Goal: Task Accomplishment & Management: Complete application form

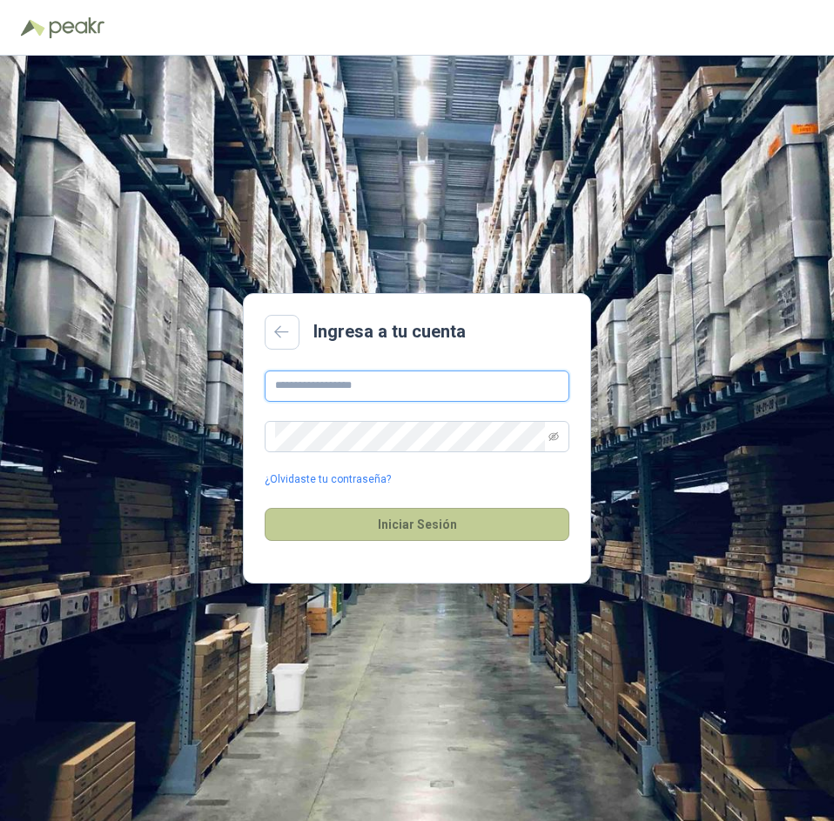
type input "**********"
click at [367, 520] on button "Iniciar Sesión" at bounding box center [417, 524] width 305 height 33
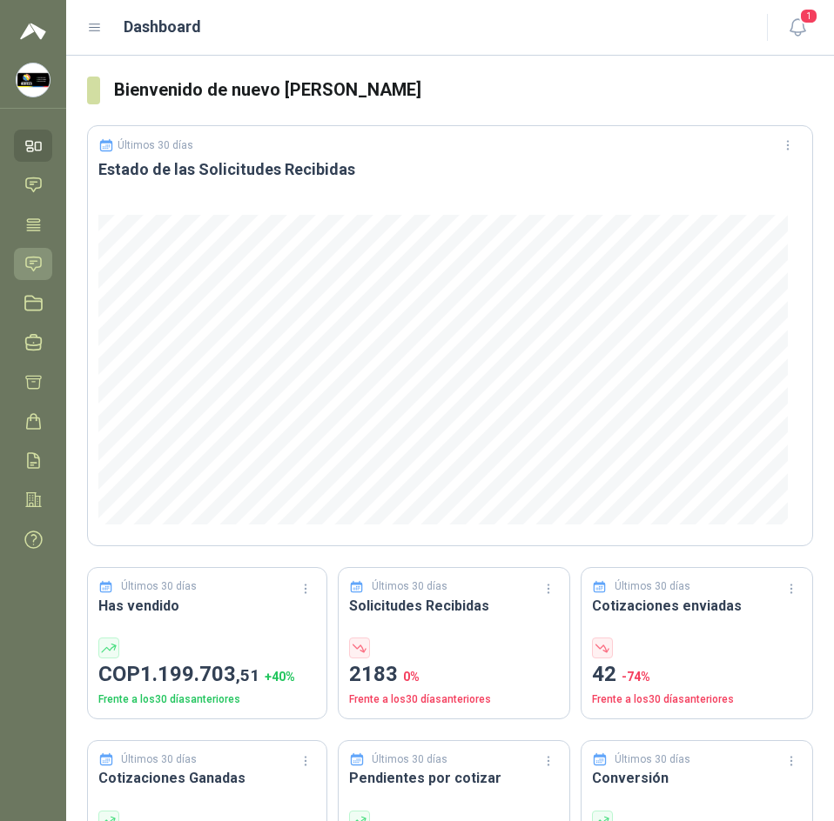
click at [31, 265] on icon at bounding box center [33, 264] width 18 height 18
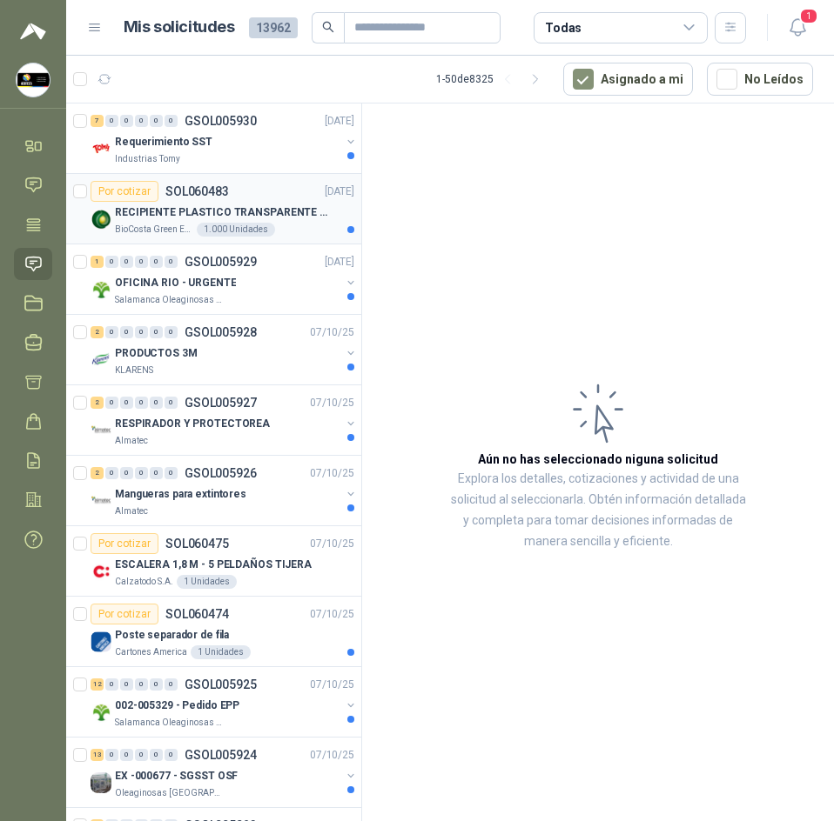
click at [171, 215] on p "RECIPIENTE PLASTICO TRANSPARENTE 500 ML" at bounding box center [223, 212] width 217 height 17
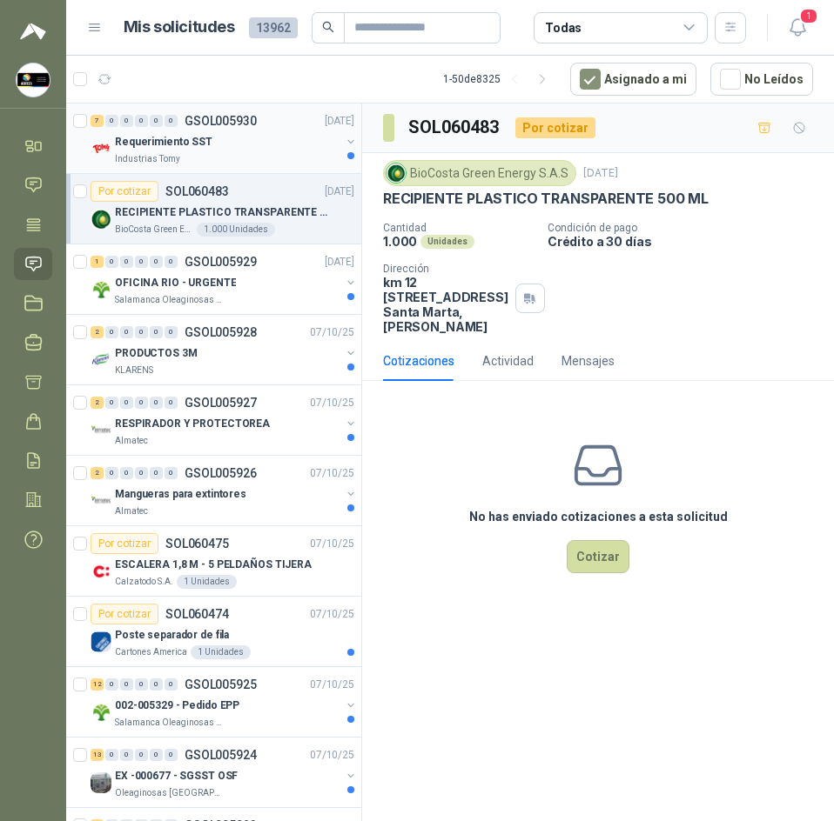
click at [238, 139] on div "Requerimiento SST" at bounding box center [227, 141] width 225 height 21
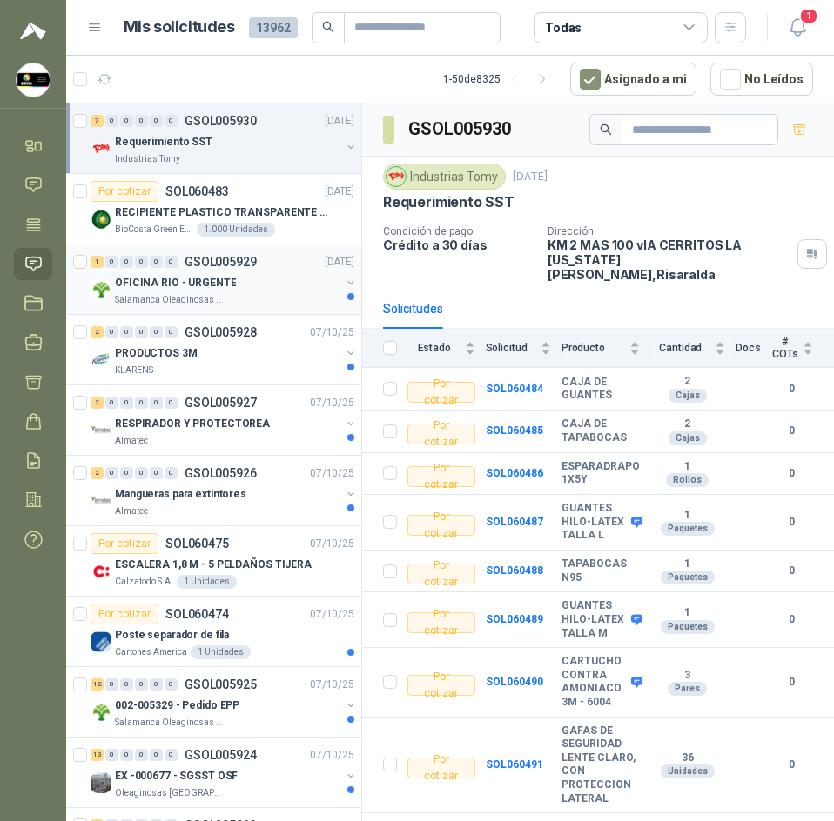
click at [244, 295] on div "Salamanca Oleaginosas SAS" at bounding box center [227, 300] width 225 height 14
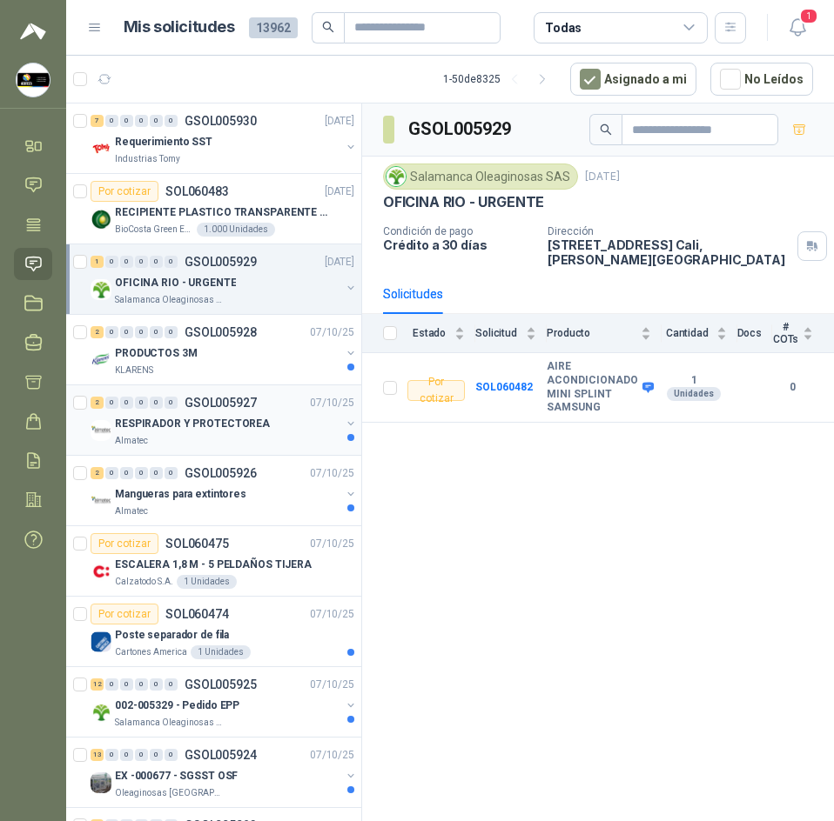
click at [224, 417] on p "RESPIRADOR Y PROTECTOREA" at bounding box center [192, 424] width 155 height 17
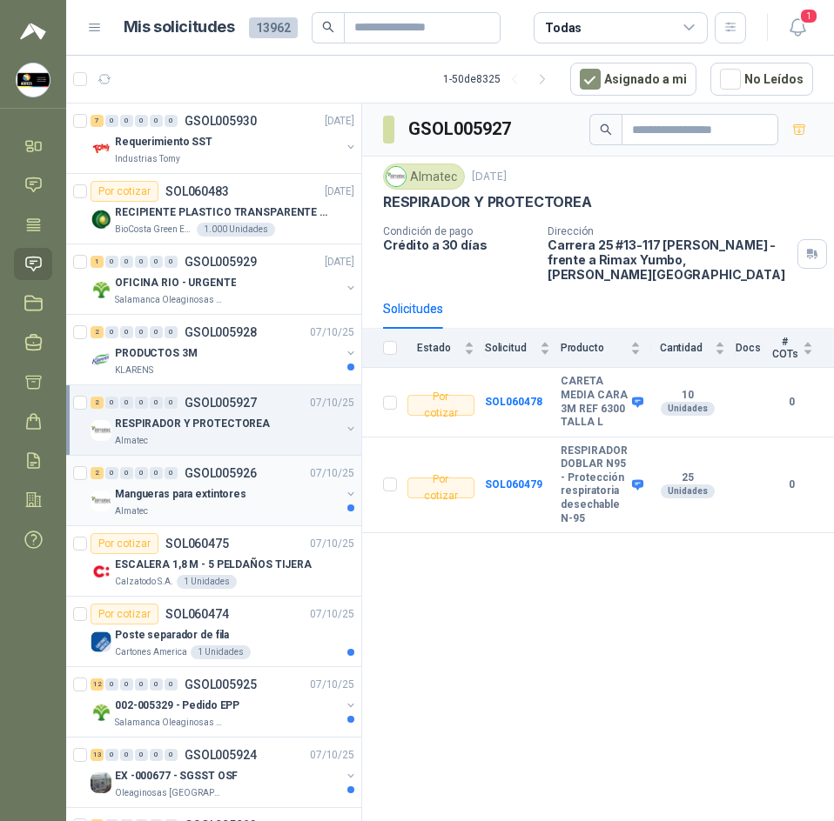
click at [229, 476] on p "GSOL005926" at bounding box center [220, 473] width 72 height 12
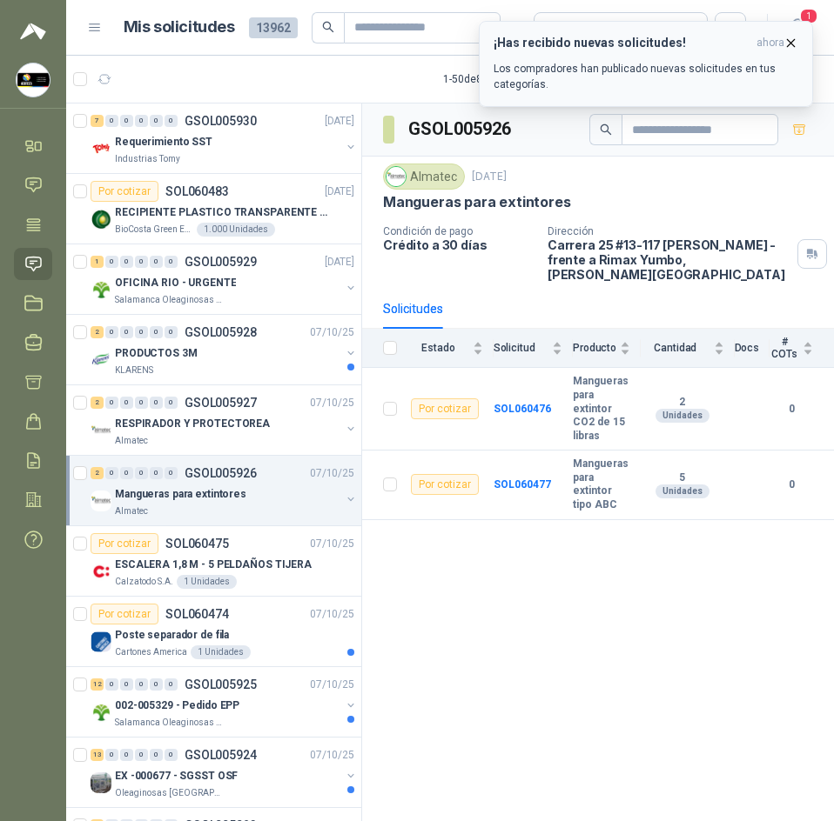
click at [793, 46] on icon "button" at bounding box center [790, 43] width 15 height 15
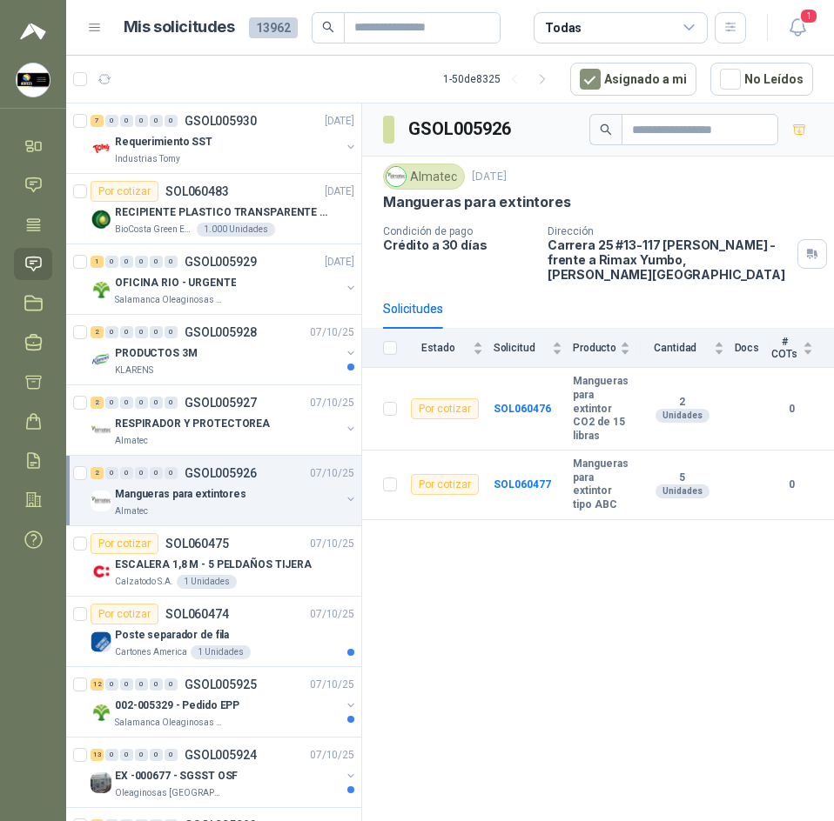
click at [793, 46] on header "Mis solicitudes 13962 Todas 1" at bounding box center [449, 28] width 767 height 56
click at [233, 339] on div "2 0 0 0 0 0 GSOL005928 07/10/25" at bounding box center [223, 332] width 267 height 21
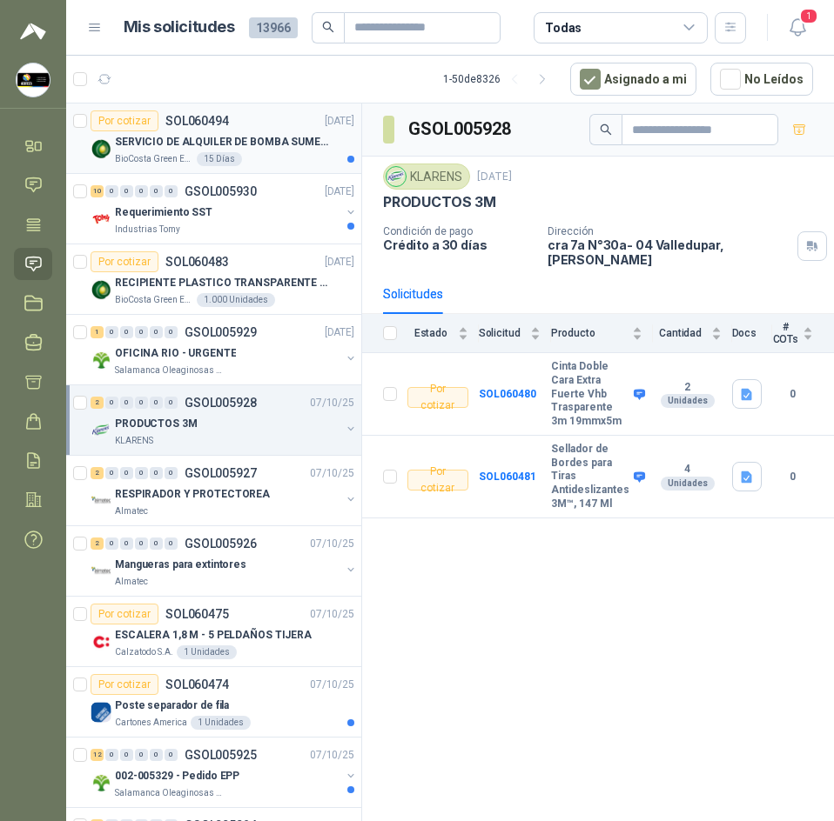
click at [179, 147] on p "SERVICIO DE ALQUILER DE BOMBA SUMERGIBLE DE 1 HP" at bounding box center [223, 142] width 217 height 17
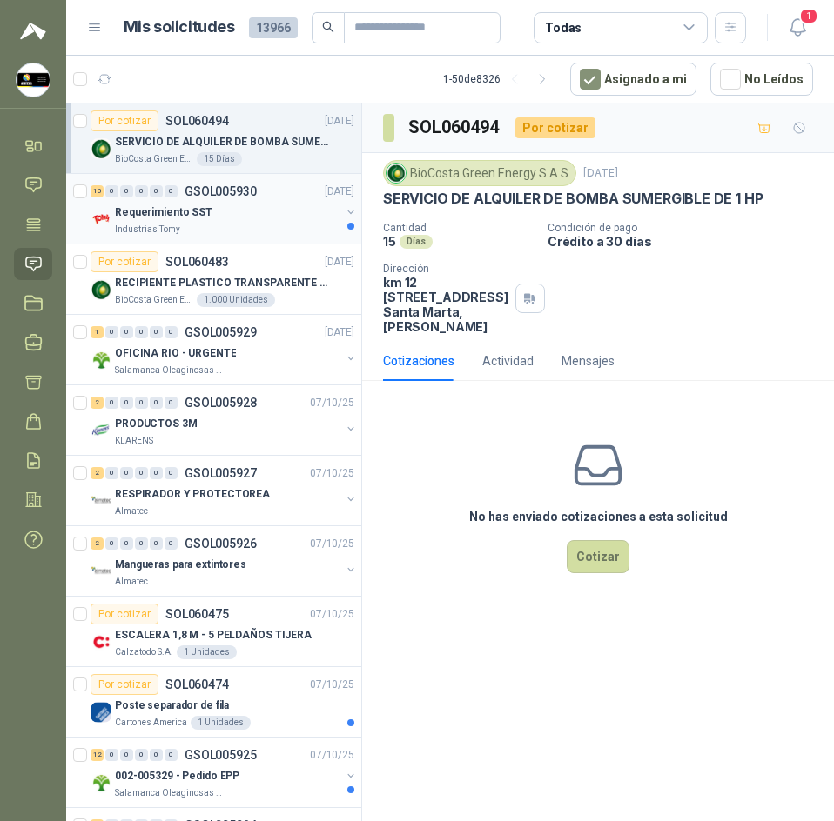
click at [170, 208] on p "Requerimiento SST" at bounding box center [163, 212] width 97 height 17
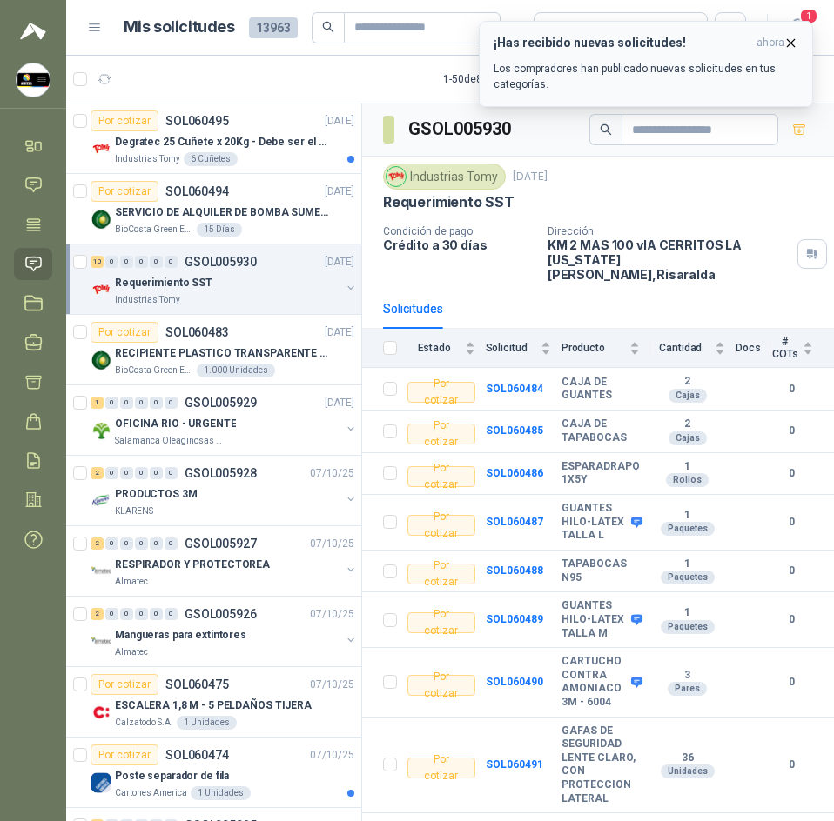
click at [795, 49] on icon "button" at bounding box center [790, 43] width 15 height 15
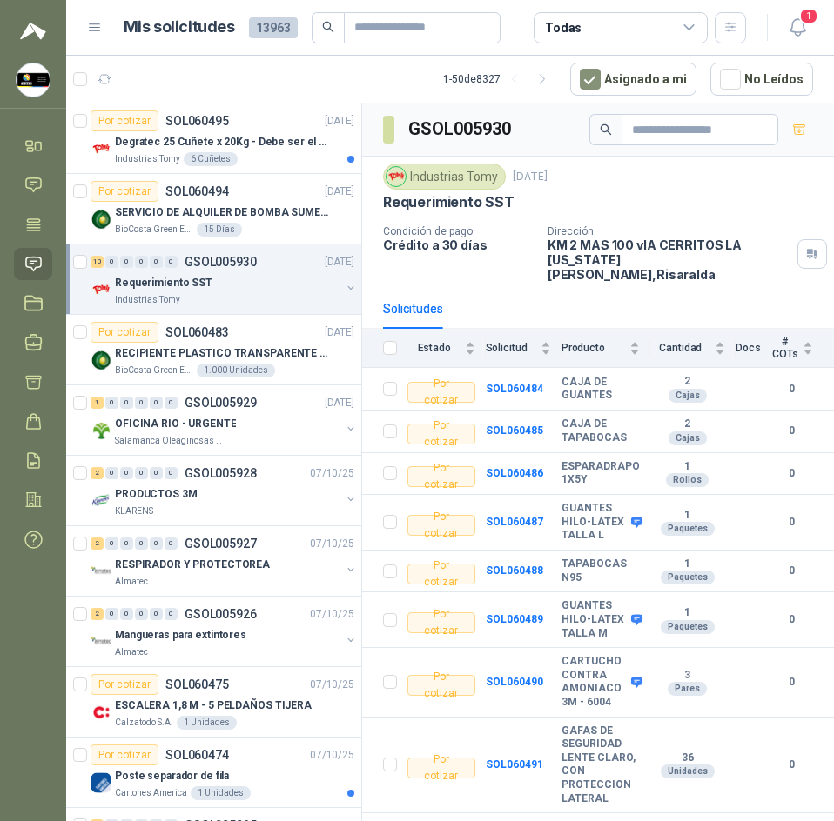
click at [796, 30] on icon "button" at bounding box center [798, 28] width 22 height 22
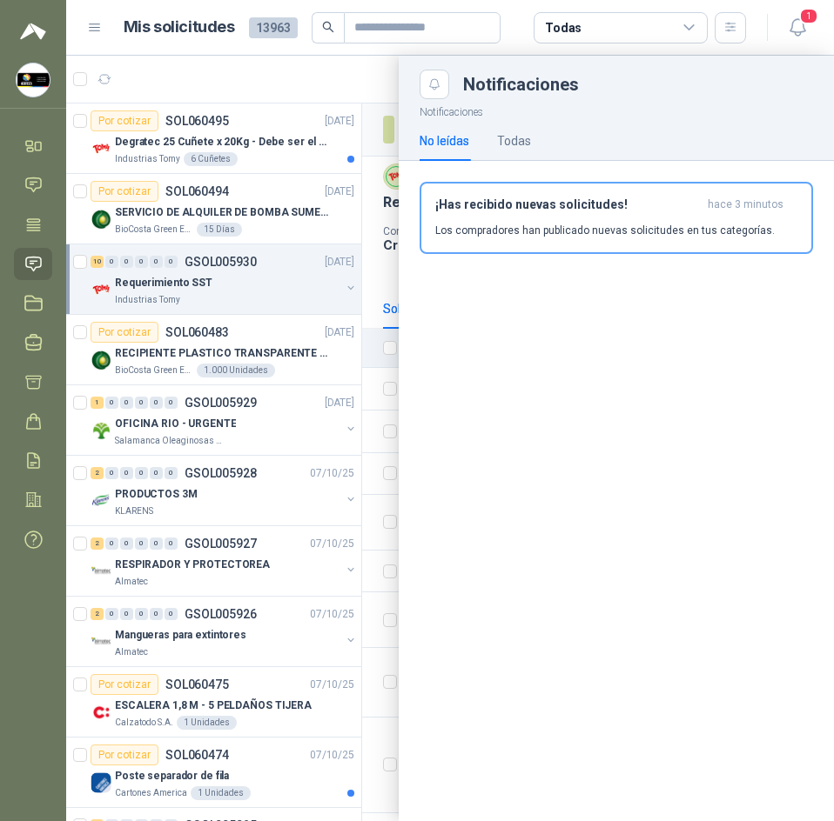
click at [257, 30] on span "13963" at bounding box center [273, 27] width 49 height 21
click at [267, 59] on div at bounding box center [449, 439] width 767 height 766
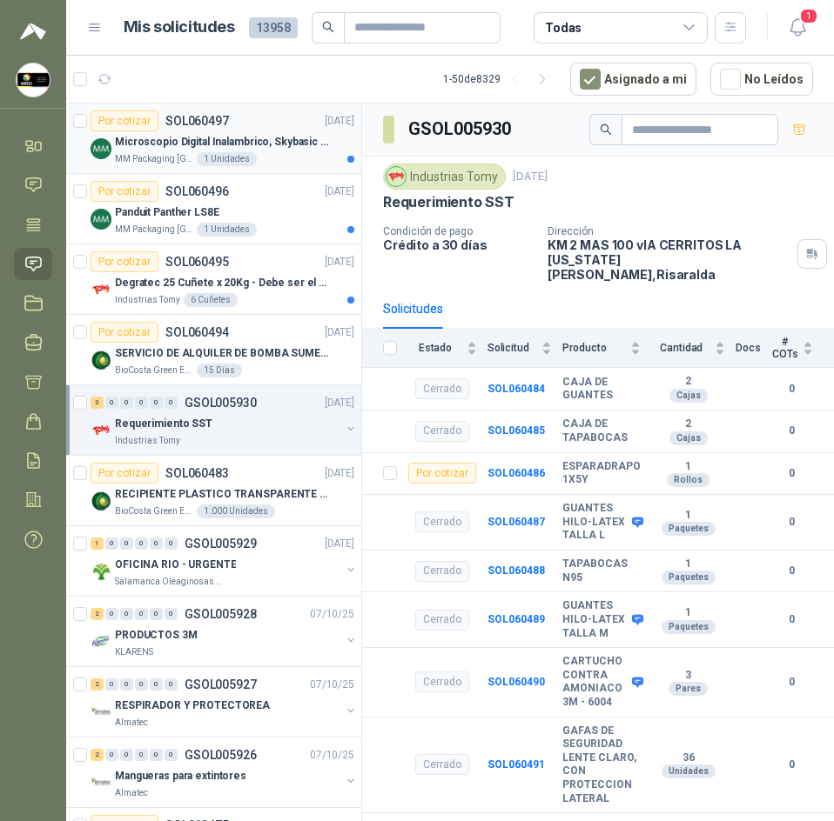
click at [297, 131] on div "Microscopio Digital Inalambrico, Skybasic 50x-1000x, Ampliac" at bounding box center [234, 141] width 239 height 21
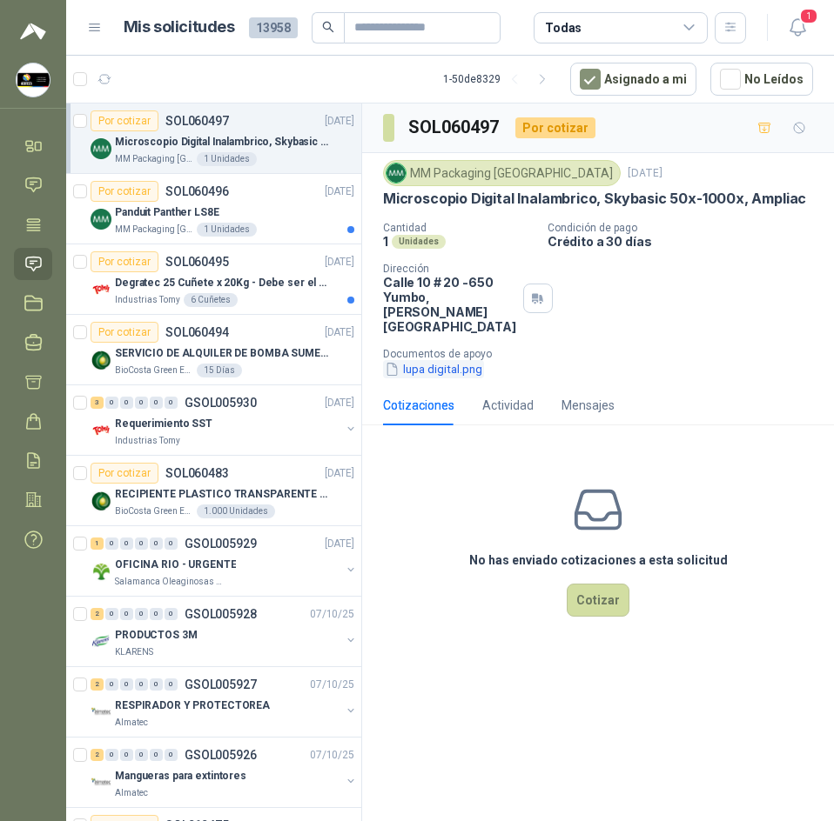
click at [439, 360] on button "lupa digital.png" at bounding box center [433, 369] width 101 height 18
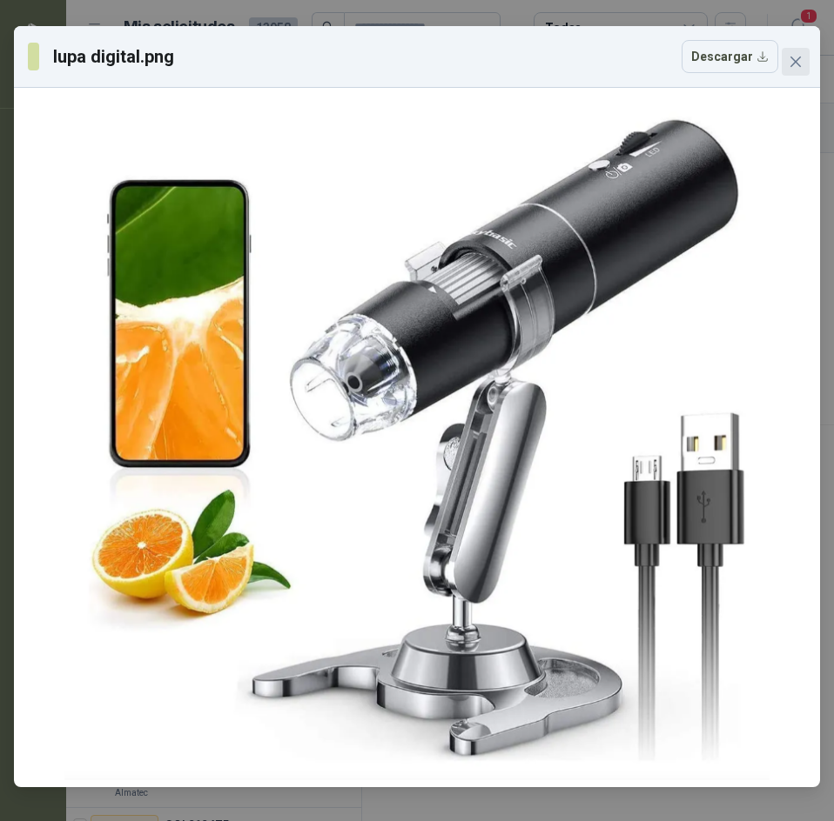
click at [797, 66] on icon "close" at bounding box center [795, 62] width 14 height 14
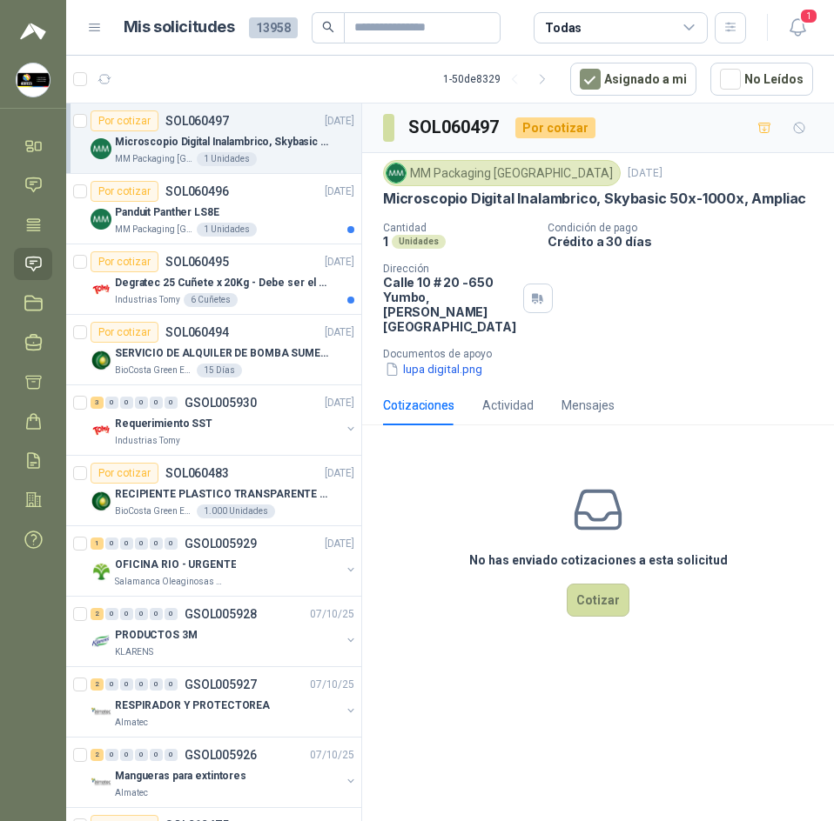
click at [426, 189] on div "MM Packaging Colombia 8 oct, 2025 Microscopio Digital Inalambrico, Skybasic 50x…" at bounding box center [598, 184] width 430 height 48
click at [429, 202] on p "Microscopio Digital Inalambrico, Skybasic 50x-1000x, Ampliac" at bounding box center [594, 199] width 423 height 18
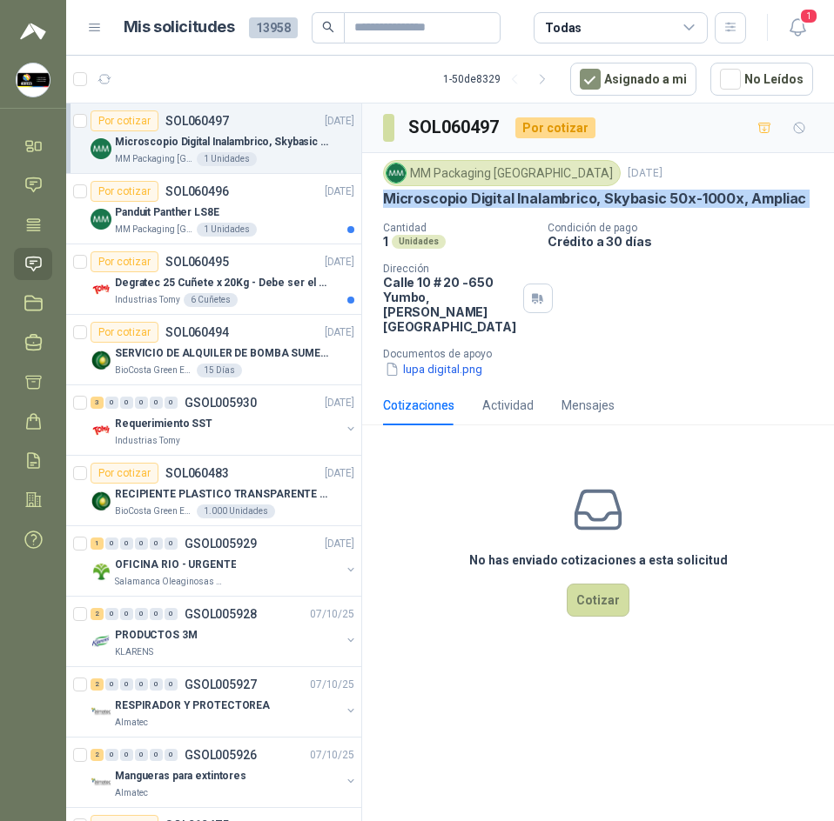
click at [429, 202] on p "Microscopio Digital Inalambrico, Skybasic 50x-1000x, Ampliac" at bounding box center [594, 199] width 423 height 18
click at [238, 204] on div "Panduit Panther LS8E" at bounding box center [234, 212] width 239 height 21
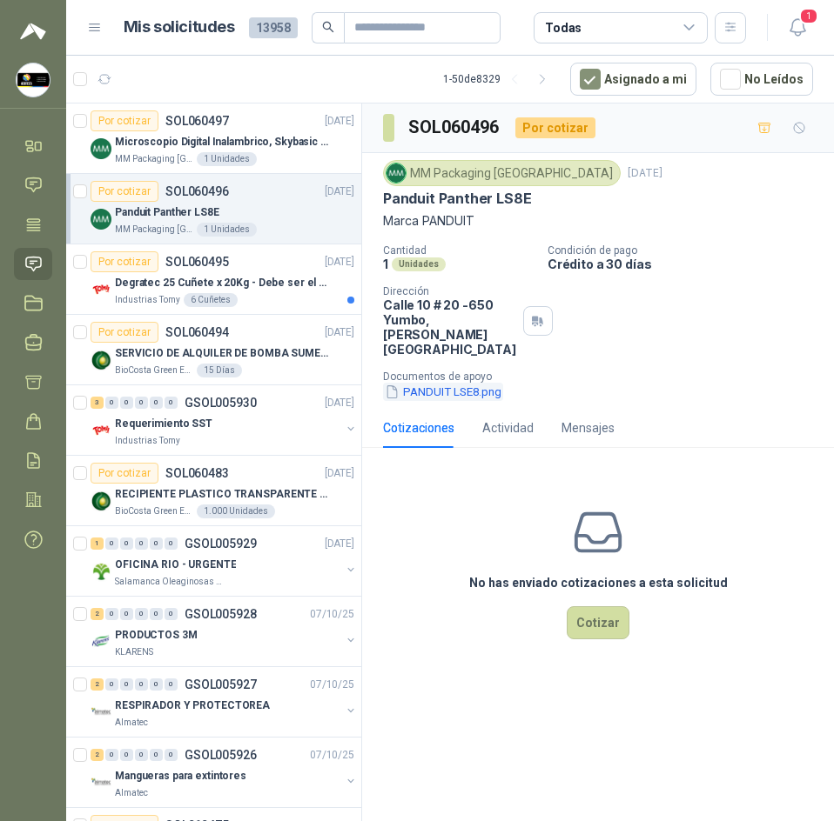
click at [447, 383] on button "PANDUIT LSE8.png" at bounding box center [443, 392] width 120 height 18
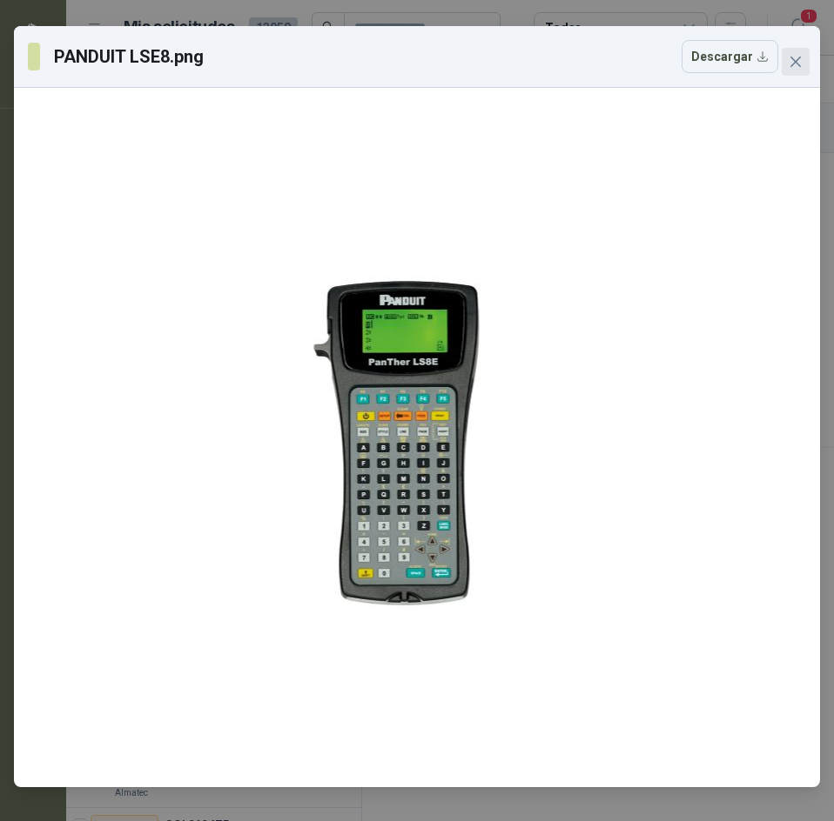
click at [791, 65] on icon "close" at bounding box center [795, 62] width 10 height 10
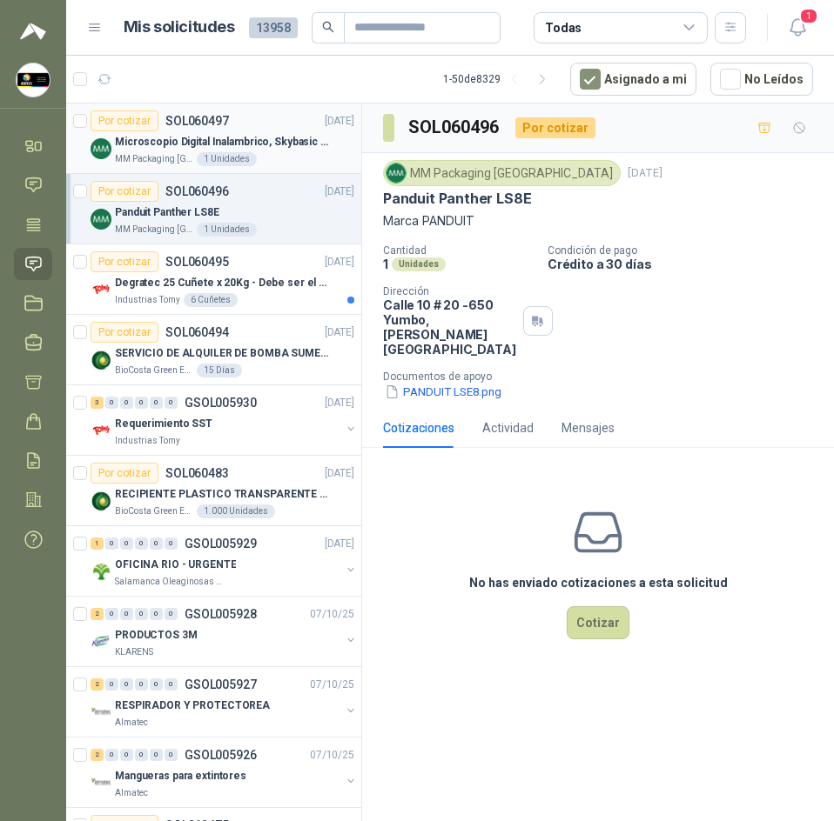
click at [297, 138] on p "Microscopio Digital Inalambrico, Skybasic 50x-1000x, Ampliac" at bounding box center [223, 142] width 217 height 17
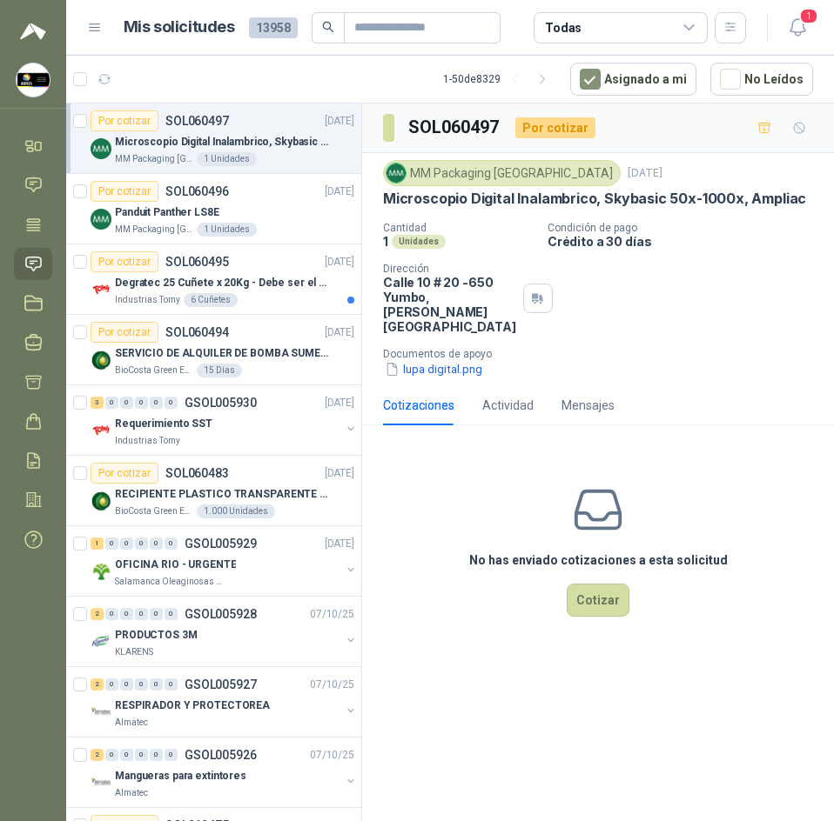
click at [513, 201] on p "Microscopio Digital Inalambrico, Skybasic 50x-1000x, Ampliac" at bounding box center [594, 199] width 423 height 18
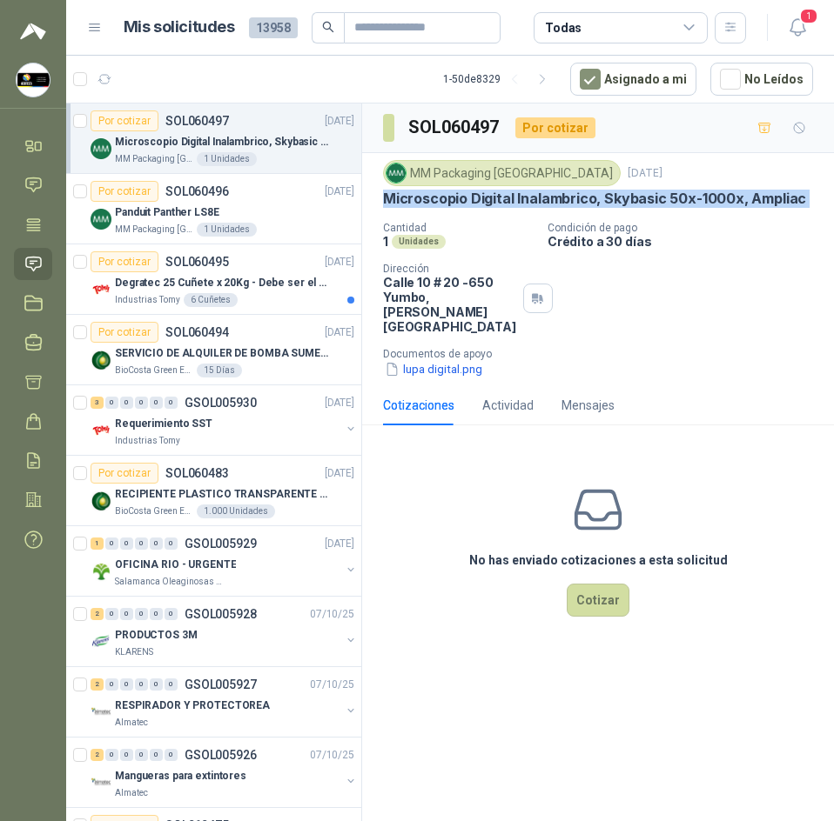
click at [513, 201] on p "Microscopio Digital Inalambrico, Skybasic 50x-1000x, Ampliac" at bounding box center [594, 199] width 423 height 18
copy p "Microscopio Digital Inalambrico, Skybasic 50x-1000x, Ampliac"
click at [480, 360] on button "lupa digital.png" at bounding box center [433, 369] width 101 height 18
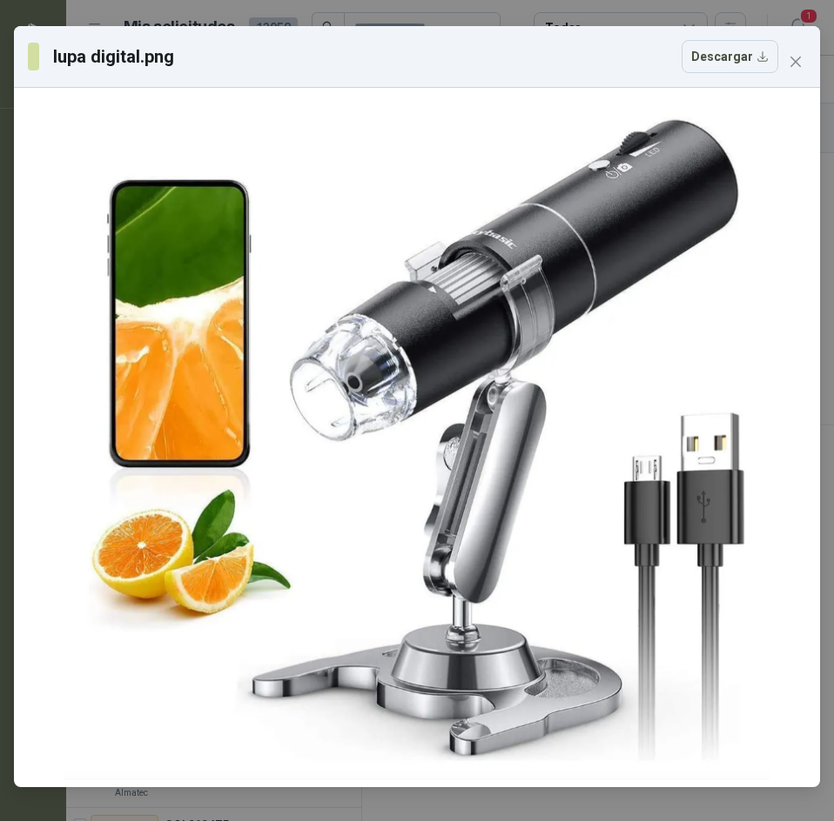
drag, startPoint x: 794, startPoint y: 50, endPoint x: 714, endPoint y: 4, distance: 91.2
click at [792, 50] on button "Close" at bounding box center [795, 62] width 28 height 28
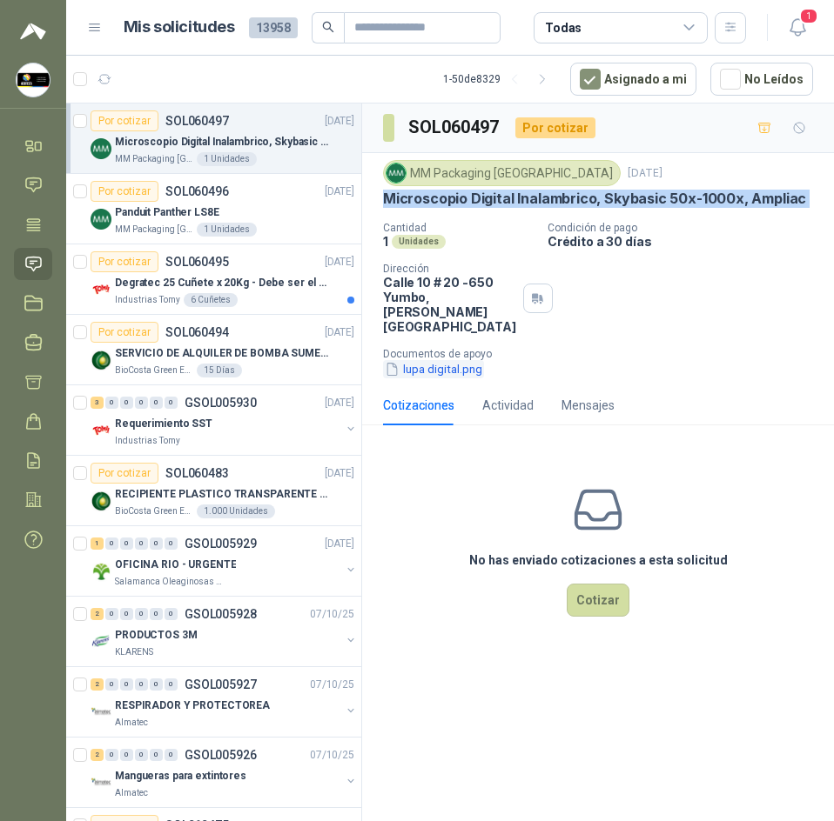
click at [455, 360] on button "lupa digital.png" at bounding box center [433, 369] width 101 height 18
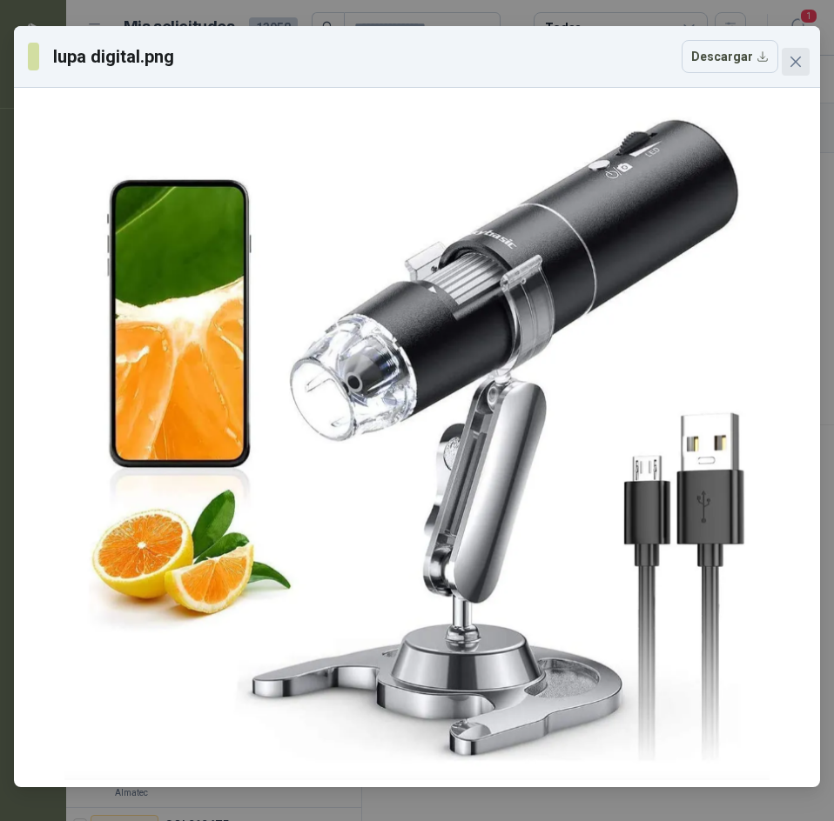
click at [792, 57] on icon "close" at bounding box center [795, 62] width 14 height 14
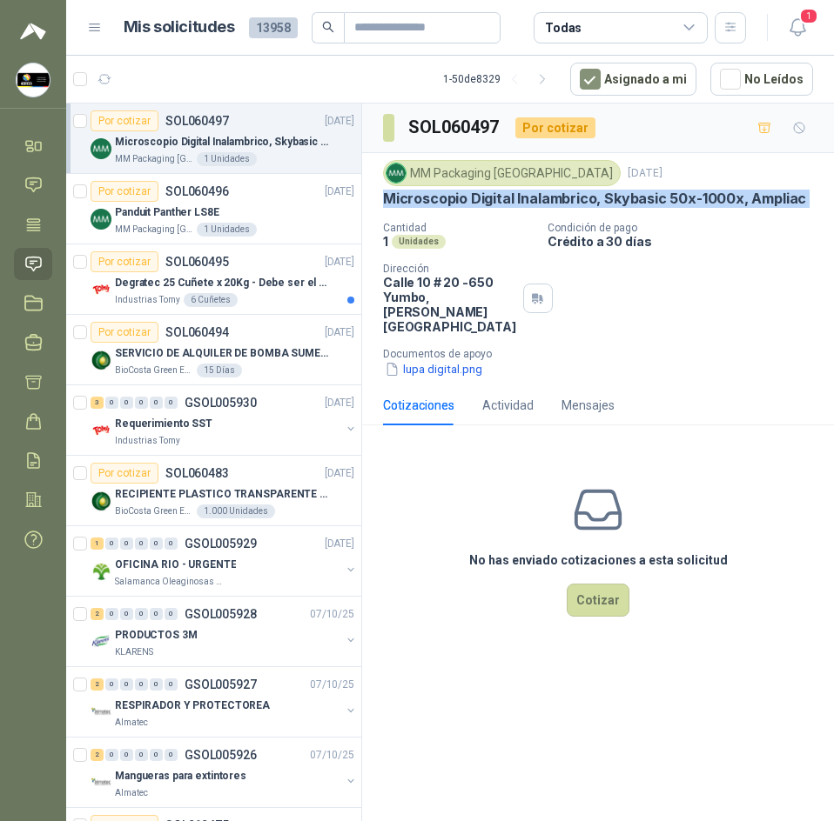
drag, startPoint x: 779, startPoint y: 210, endPoint x: 737, endPoint y: 216, distance: 42.2
click at [779, 211] on div "MM Packaging Colombia 8 oct, 2025 Microscopio Digital Inalambrico, Skybasic 50x…" at bounding box center [598, 269] width 430 height 218
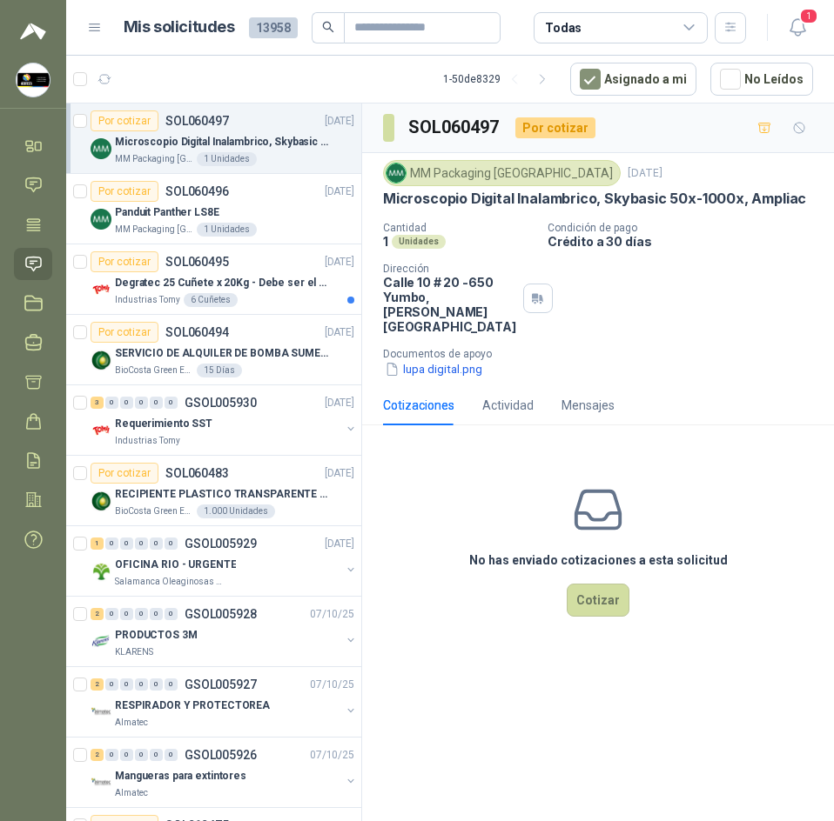
click at [602, 362] on div "lupa digital.png" at bounding box center [605, 369] width 444 height 18
click at [608, 584] on button "Cotizar" at bounding box center [597, 600] width 63 height 33
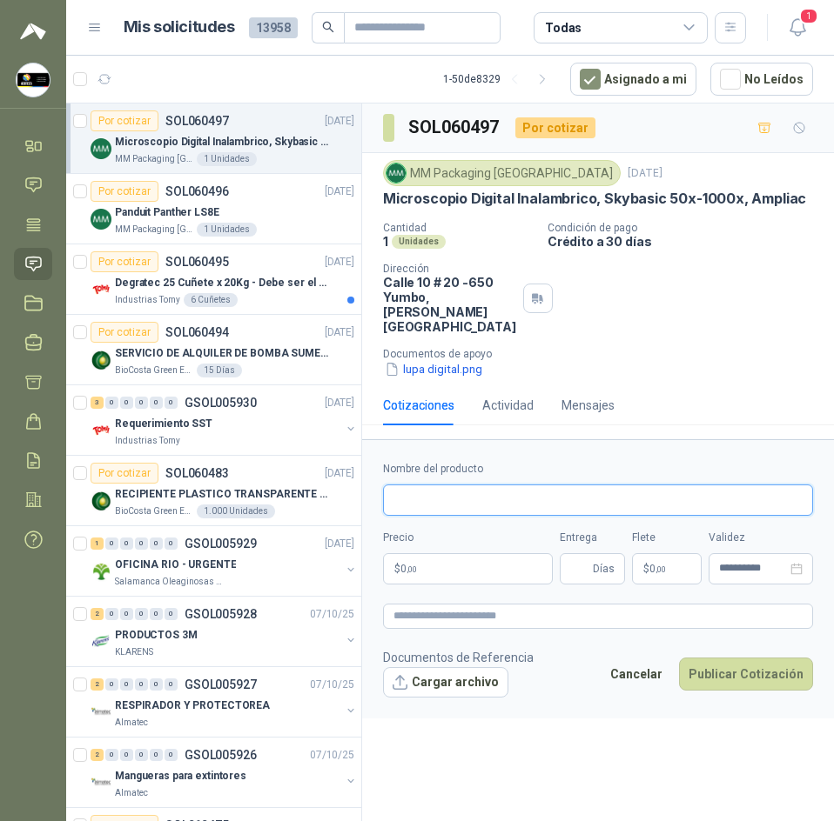
click at [486, 486] on input "Nombre del producto" at bounding box center [598, 500] width 430 height 31
paste input "**********"
type input "**********"
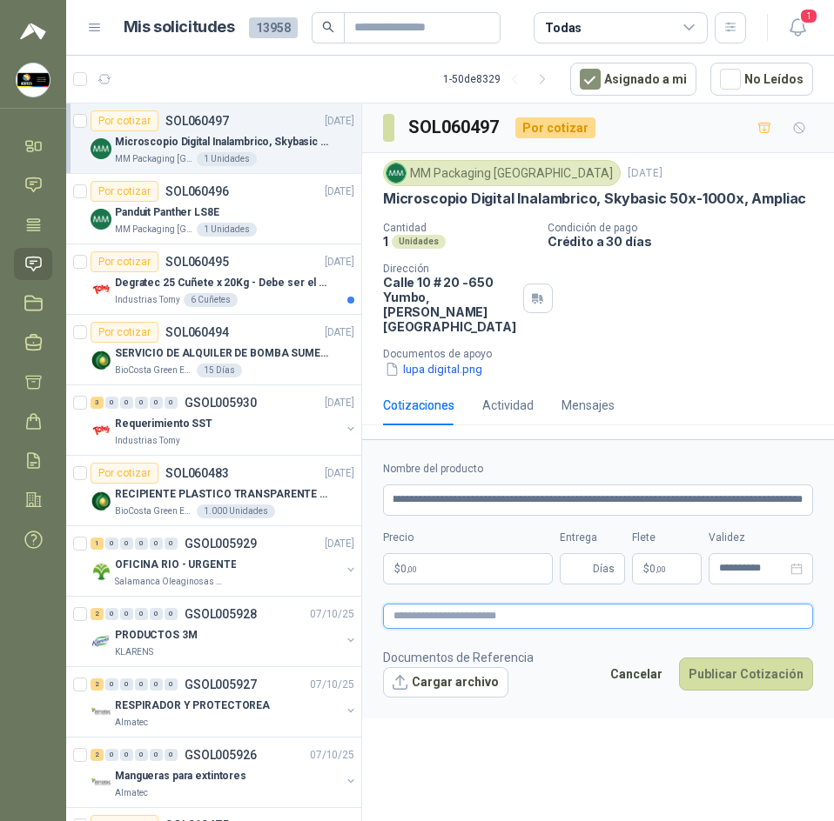
scroll to position [0, 0]
click at [514, 607] on textarea at bounding box center [598, 616] width 430 height 25
paste textarea "**********"
type textarea "**********"
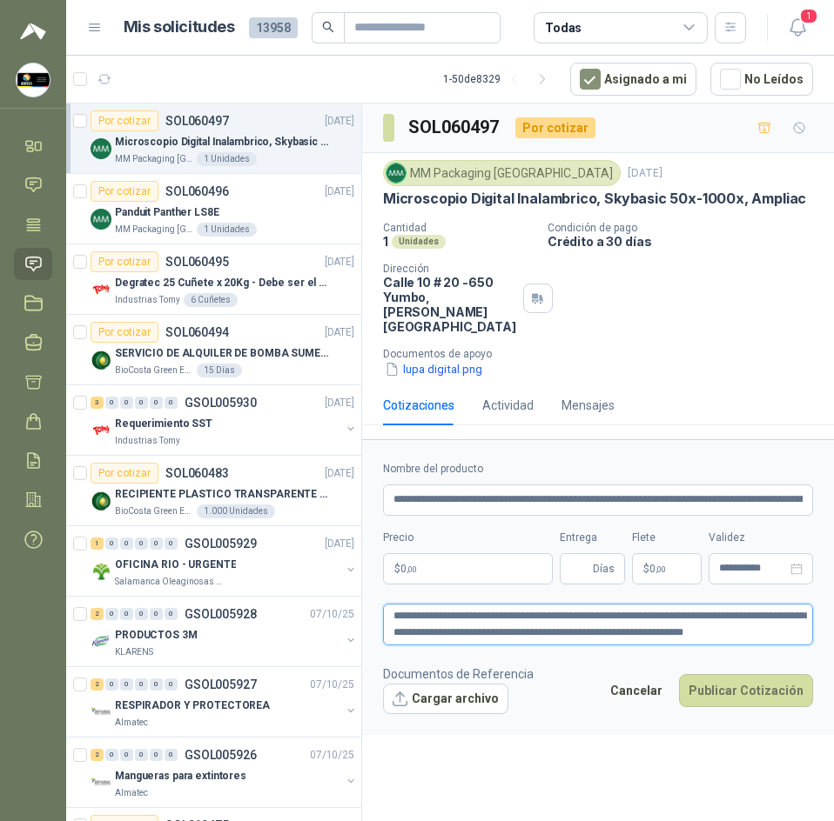
type textarea "**********"
click at [512, 553] on p "$ 0 ,00" at bounding box center [468, 568] width 170 height 31
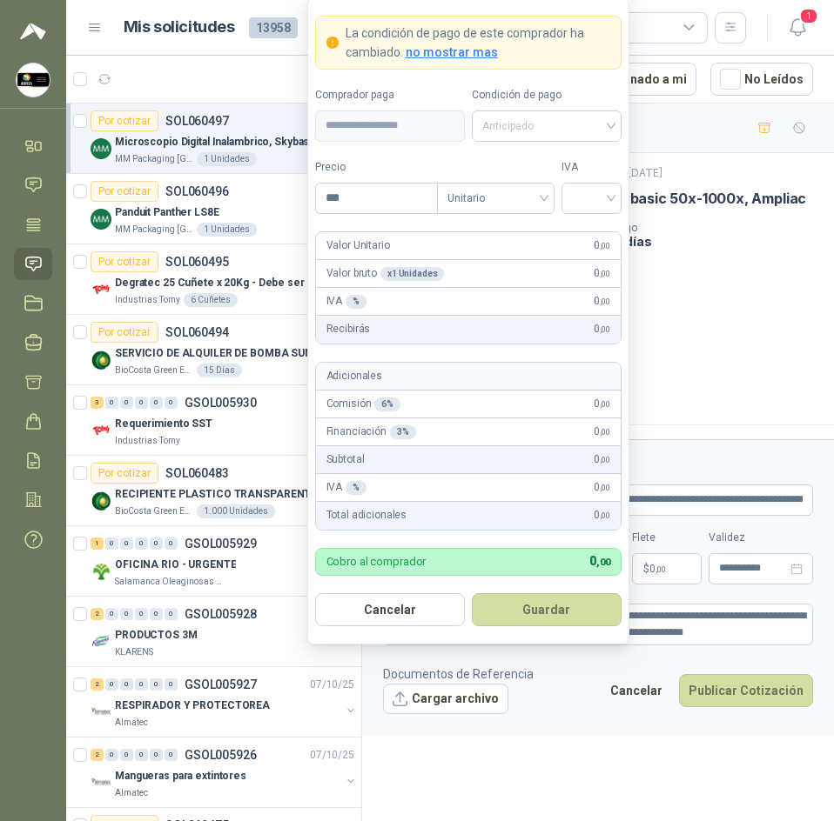
drag, startPoint x: 546, startPoint y: 138, endPoint x: 548, endPoint y: 149, distance: 10.6
click at [548, 136] on div "Anticipado" at bounding box center [547, 126] width 150 height 31
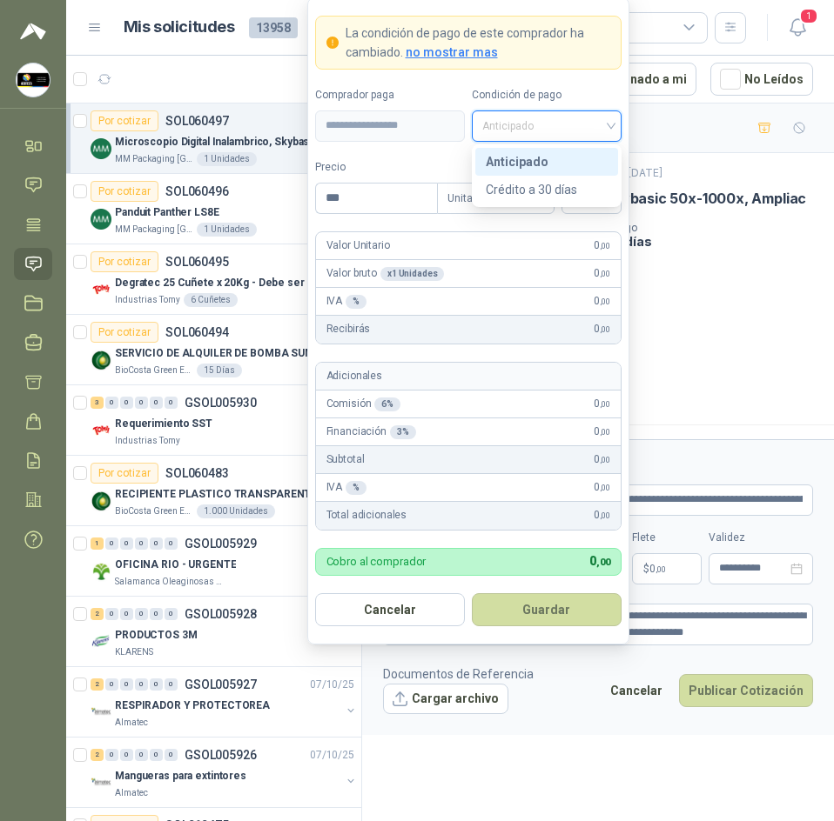
click at [563, 185] on div "Crédito a 30 días" at bounding box center [547, 189] width 122 height 19
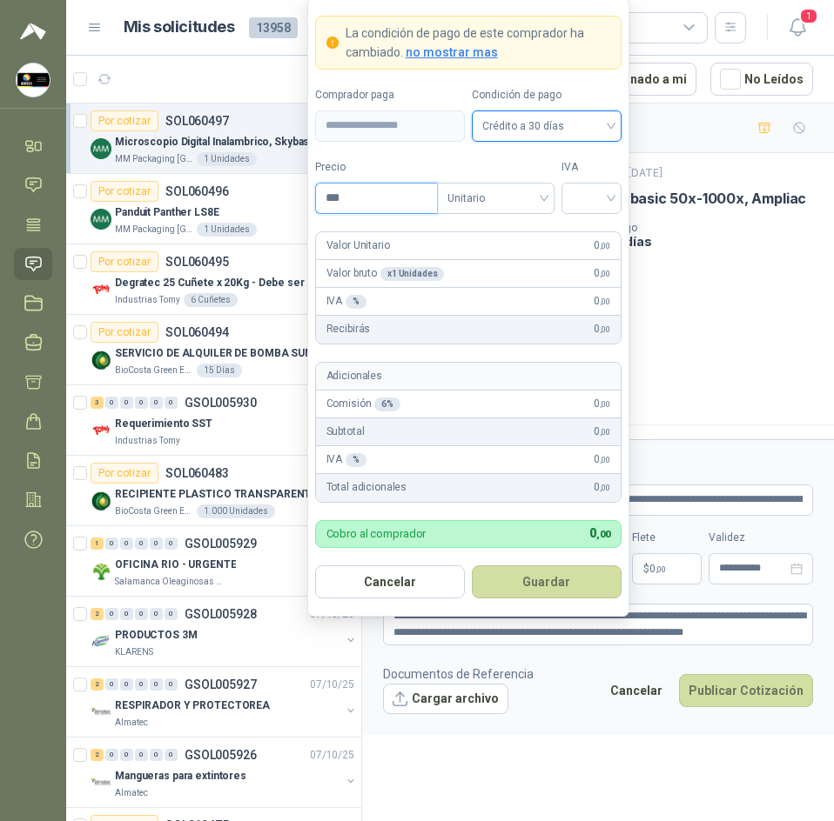
click at [401, 204] on input "***" at bounding box center [376, 199] width 121 height 30
type input "*********"
click at [587, 208] on input "search" at bounding box center [591, 197] width 39 height 26
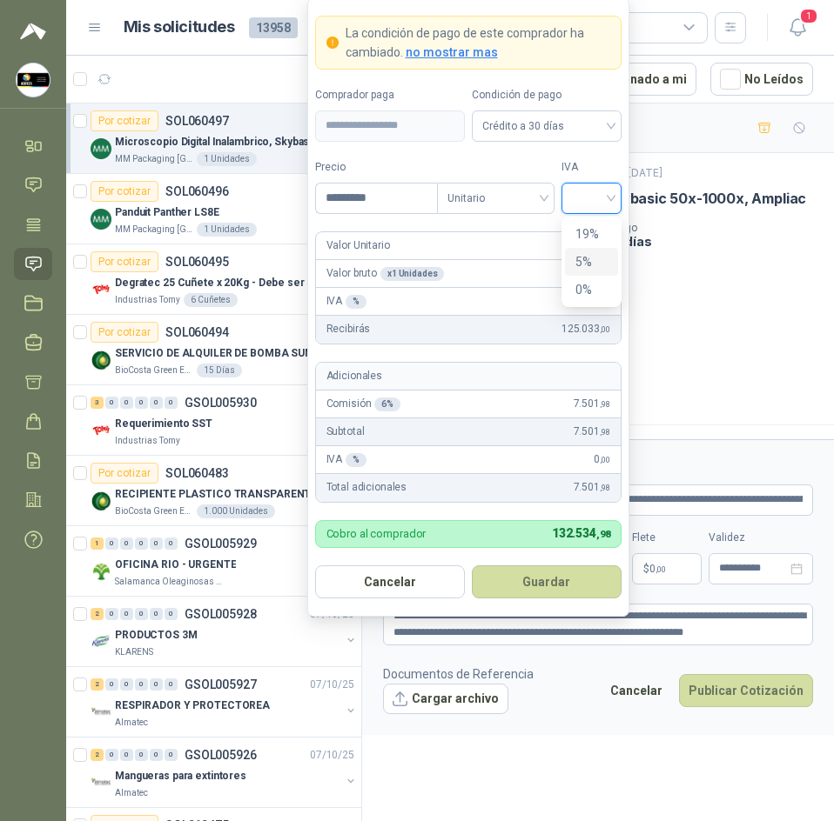
click at [580, 255] on div "5%" at bounding box center [591, 261] width 32 height 19
click at [582, 204] on span "5%" at bounding box center [591, 198] width 39 height 26
click at [581, 242] on div "19%" at bounding box center [591, 233] width 32 height 19
click at [555, 594] on button "Guardar" at bounding box center [547, 582] width 150 height 33
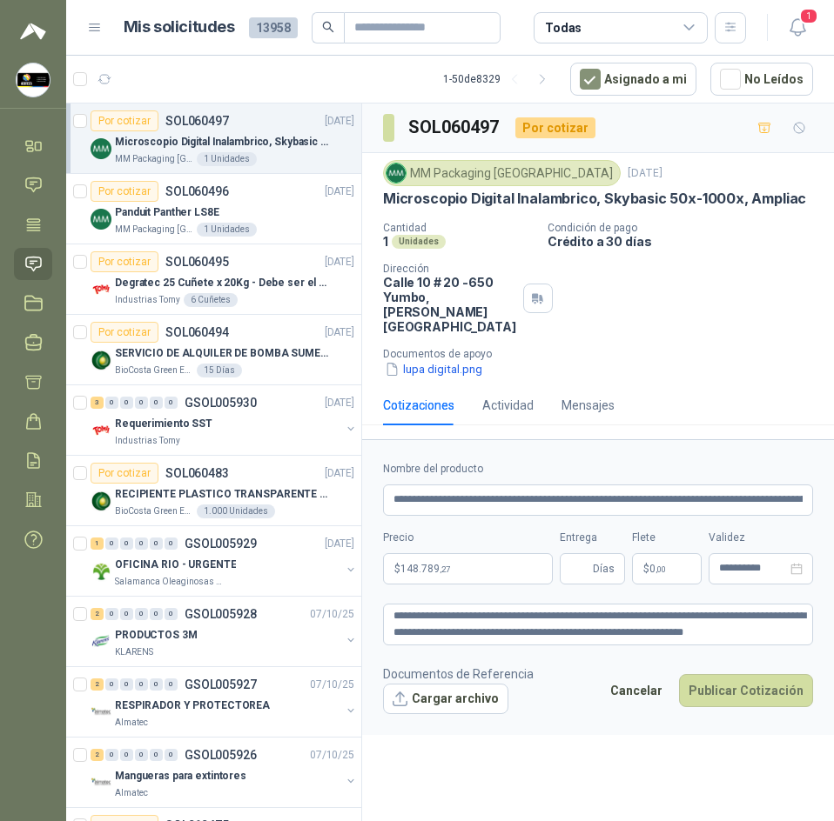
click at [683, 565] on p "$ 0 ,00" at bounding box center [667, 568] width 70 height 31
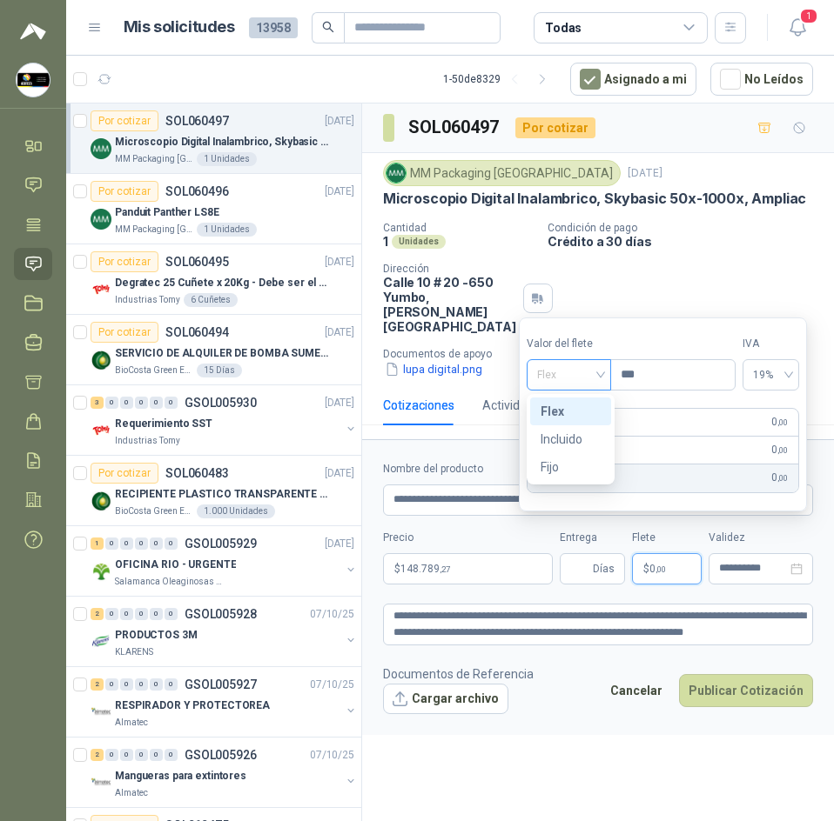
click at [588, 386] on span "Flex" at bounding box center [569, 375] width 64 height 26
click at [579, 439] on div "Incluido" at bounding box center [570, 439] width 60 height 19
click at [465, 511] on div "**********" at bounding box center [598, 523] width 430 height 124
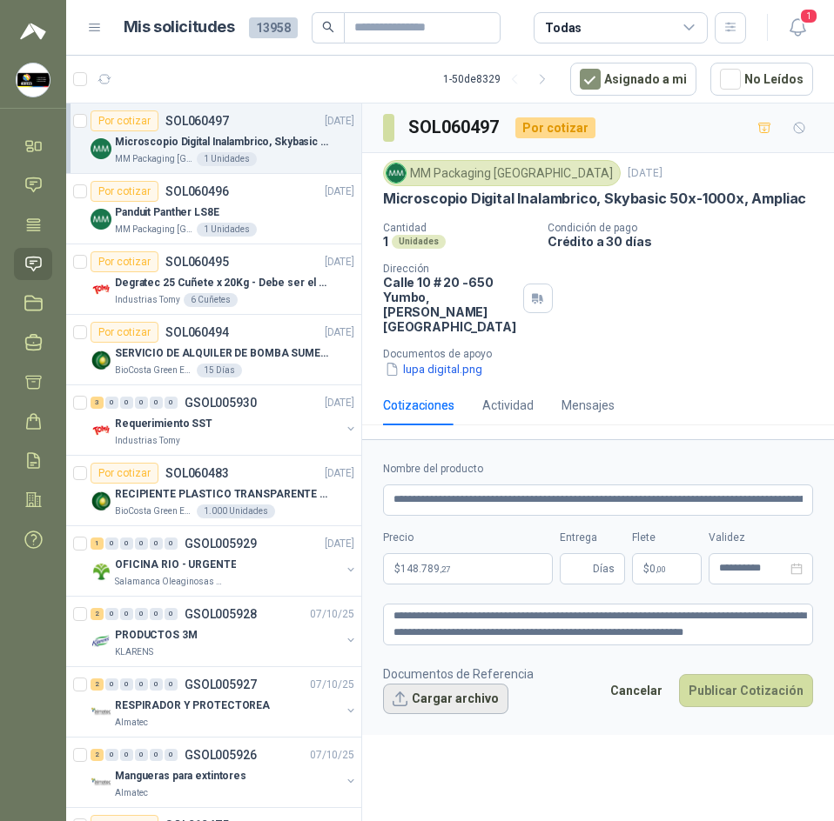
click at [482, 687] on button "Cargar archivo" at bounding box center [445, 699] width 125 height 31
click at [446, 684] on button "Cargar archivo" at bounding box center [445, 699] width 125 height 31
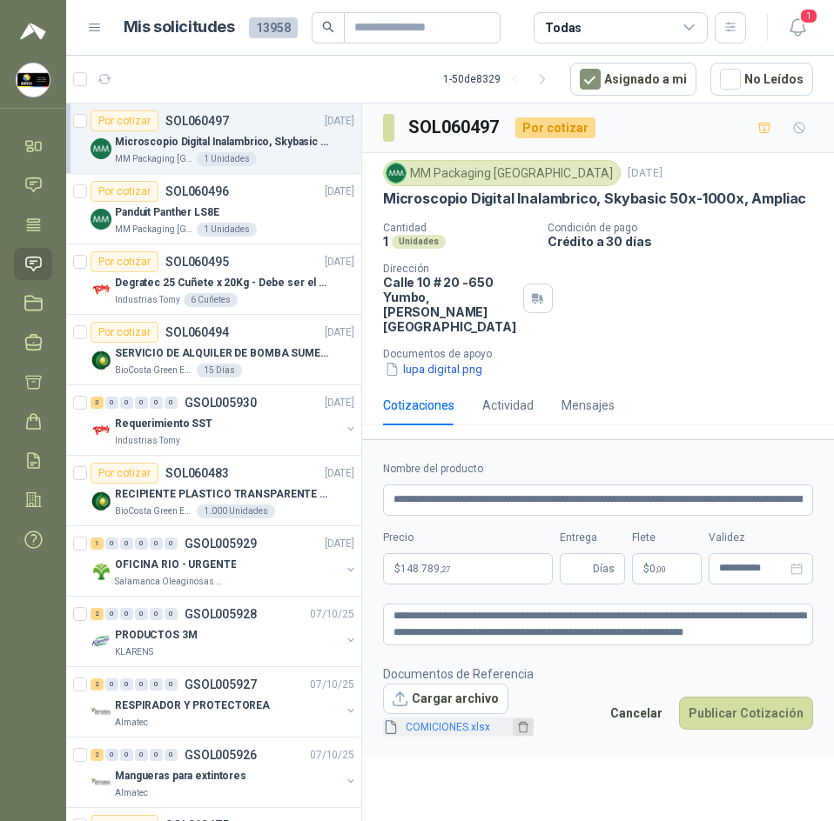
click at [519, 722] on icon "delete" at bounding box center [523, 727] width 10 height 11
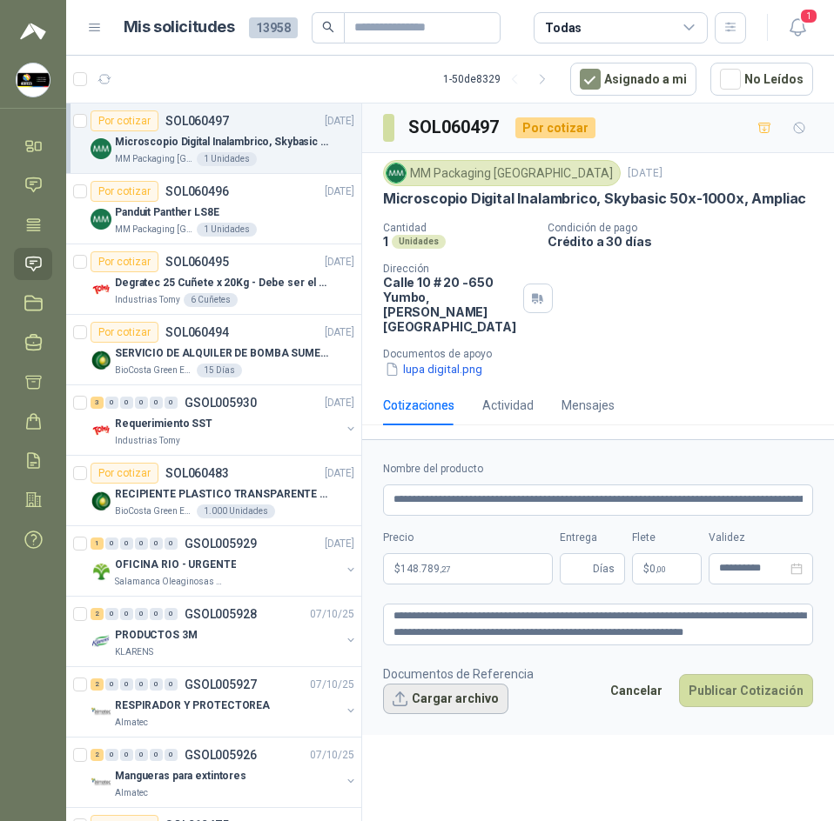
click at [457, 685] on button "Cargar archivo" at bounding box center [445, 699] width 125 height 31
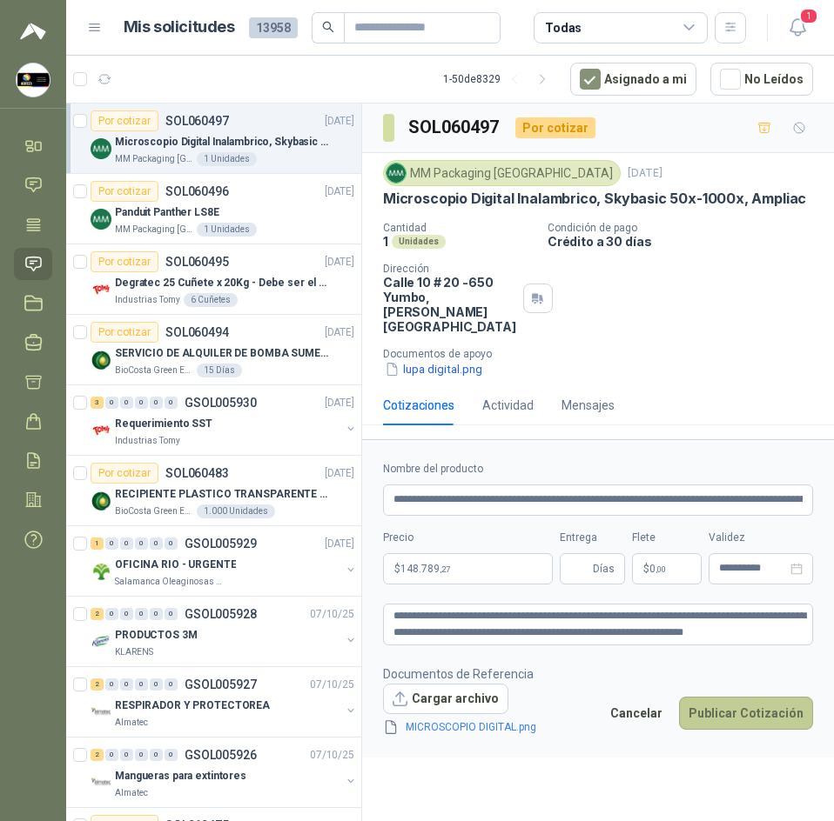
click at [736, 701] on button "Publicar Cotización" at bounding box center [746, 713] width 134 height 33
click at [577, 554] on input "Entrega" at bounding box center [579, 569] width 19 height 30
type input "**"
click at [720, 701] on button "Publicar Cotización" at bounding box center [746, 713] width 134 height 33
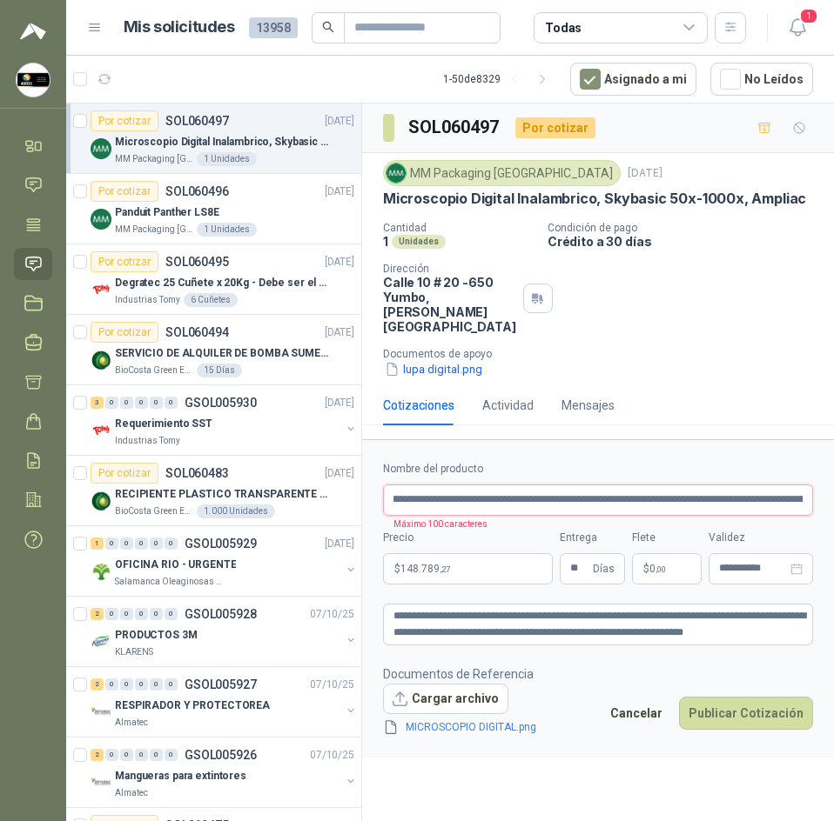
scroll to position [0, 71]
drag, startPoint x: 806, startPoint y: 483, endPoint x: 728, endPoint y: 486, distance: 77.5
click at [734, 485] on input "**********" at bounding box center [598, 500] width 430 height 31
click at [714, 487] on input "**********" at bounding box center [598, 500] width 430 height 31
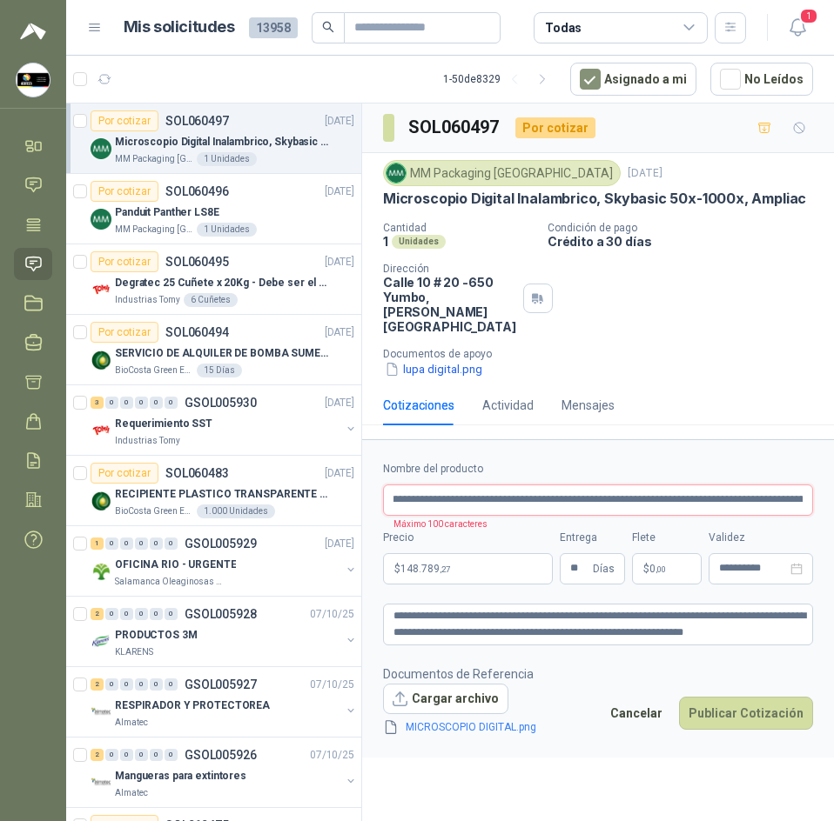
scroll to position [0, 348]
drag, startPoint x: 707, startPoint y: 487, endPoint x: 865, endPoint y: 486, distance: 158.4
click at [833, 486] on html "Sandra Delgado Soluciones Industriales D&D Inicio Chat Tareas Solicitudes Licit…" at bounding box center [417, 410] width 834 height 821
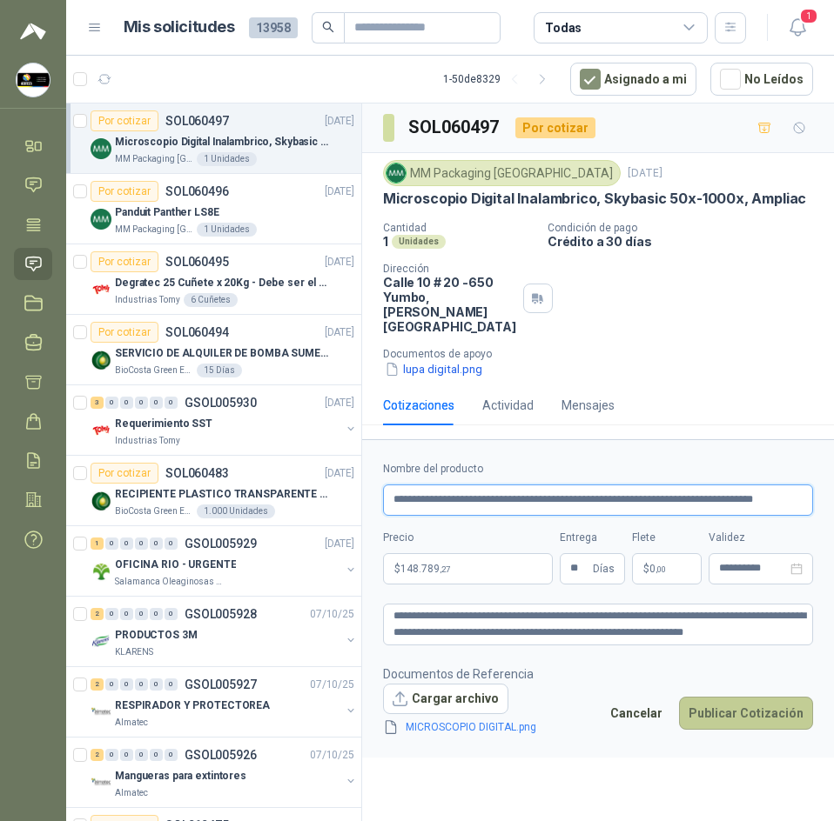
type input "**********"
click at [747, 697] on button "Publicar Cotización" at bounding box center [746, 713] width 134 height 33
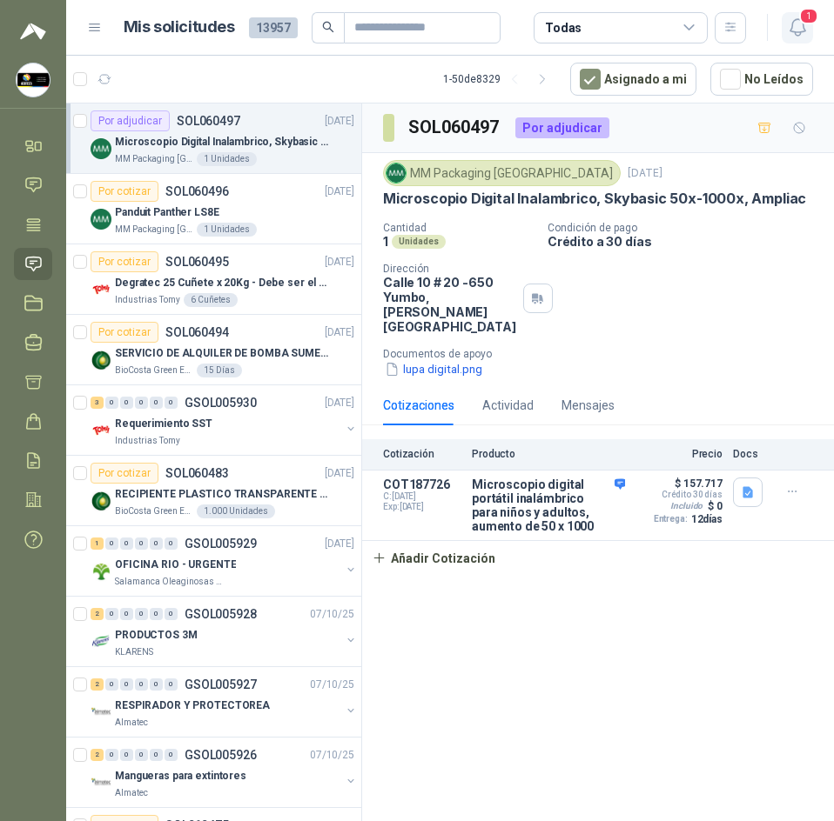
click at [805, 22] on span "1" at bounding box center [808, 16] width 19 height 17
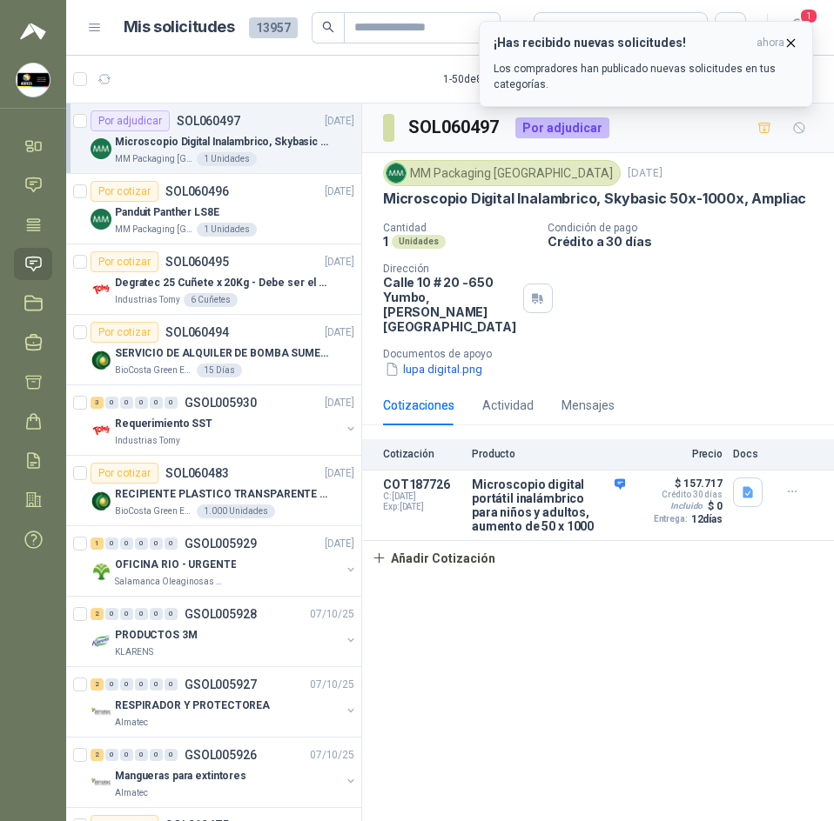
click at [787, 37] on icon "button" at bounding box center [790, 43] width 15 height 15
click at [782, 43] on span "ahora" at bounding box center [770, 43] width 28 height 15
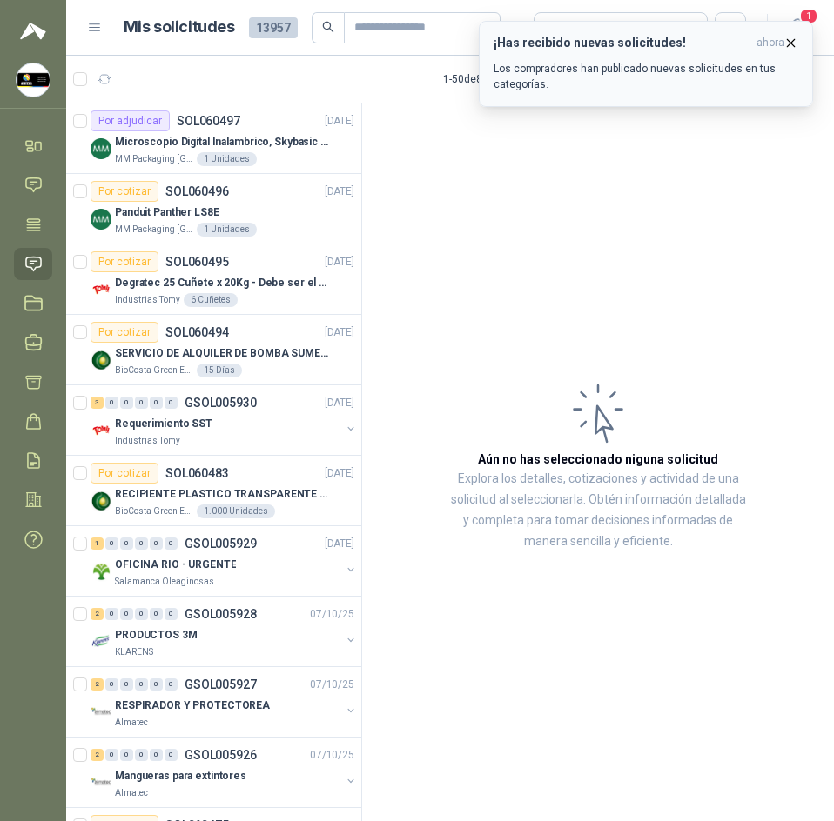
click at [788, 46] on icon "button" at bounding box center [790, 43] width 15 height 15
